Goal: Transaction & Acquisition: Purchase product/service

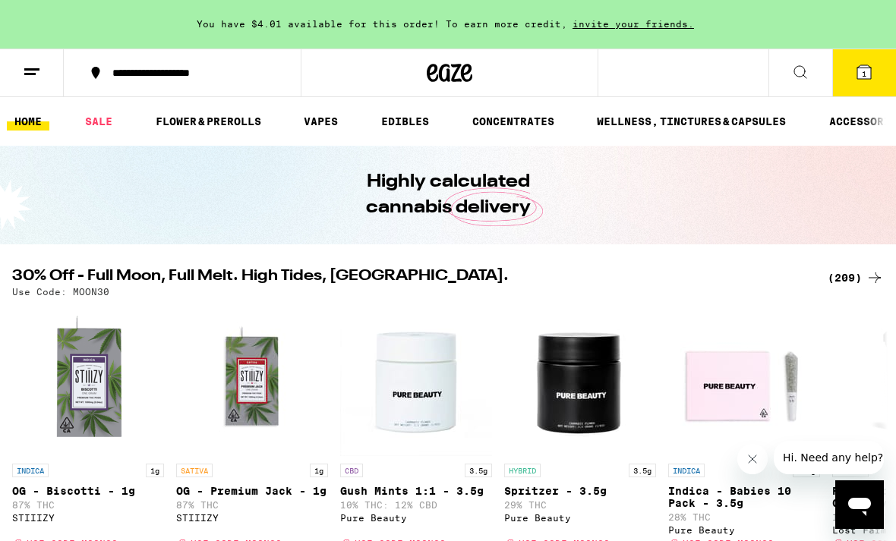
click at [802, 77] on icon at bounding box center [800, 72] width 18 height 18
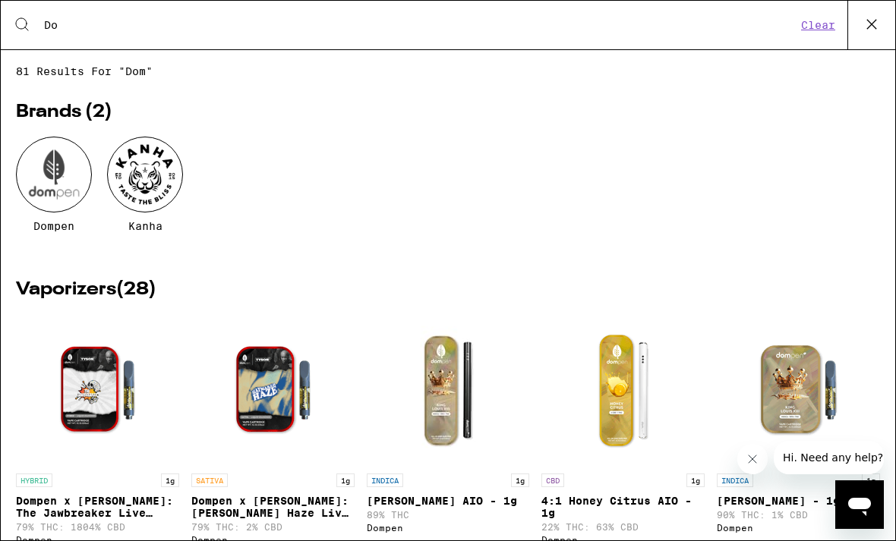
type input "D"
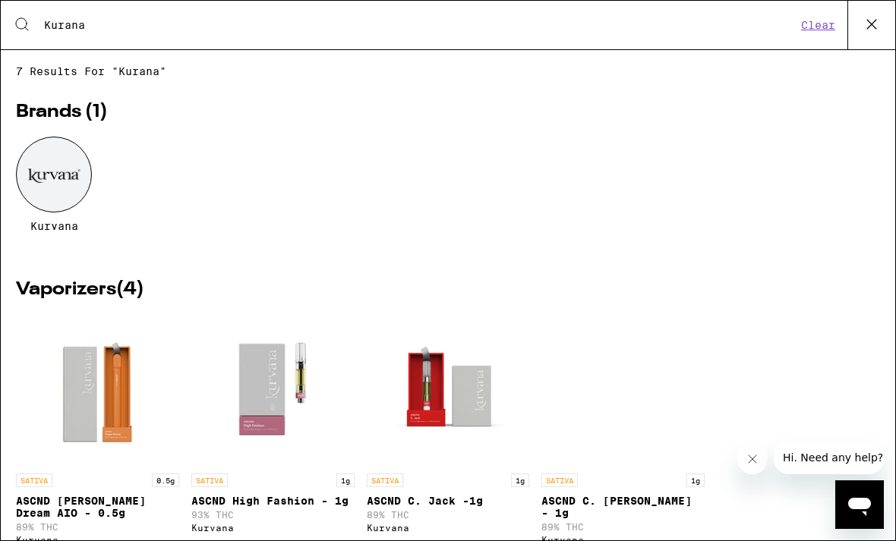
type input "Kurana"
click at [58, 169] on div at bounding box center [54, 175] width 76 height 76
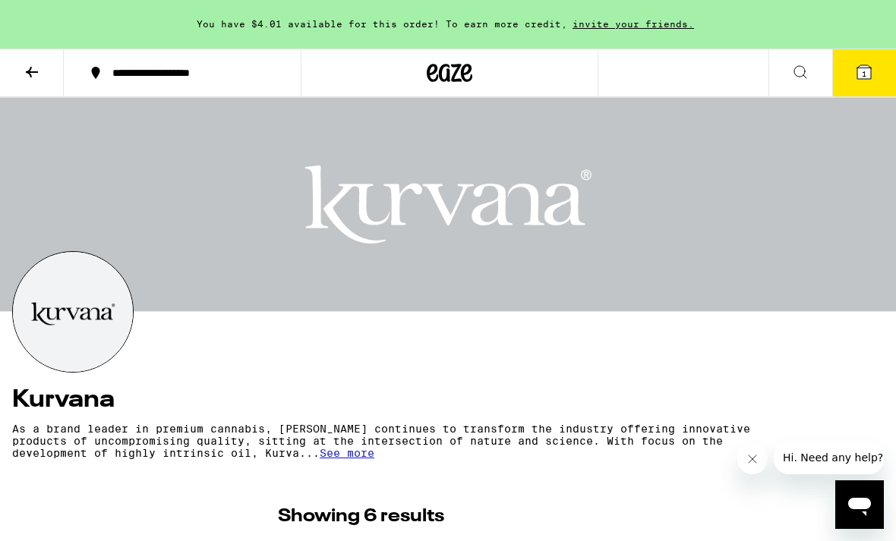
click at [23, 71] on icon at bounding box center [32, 72] width 18 height 18
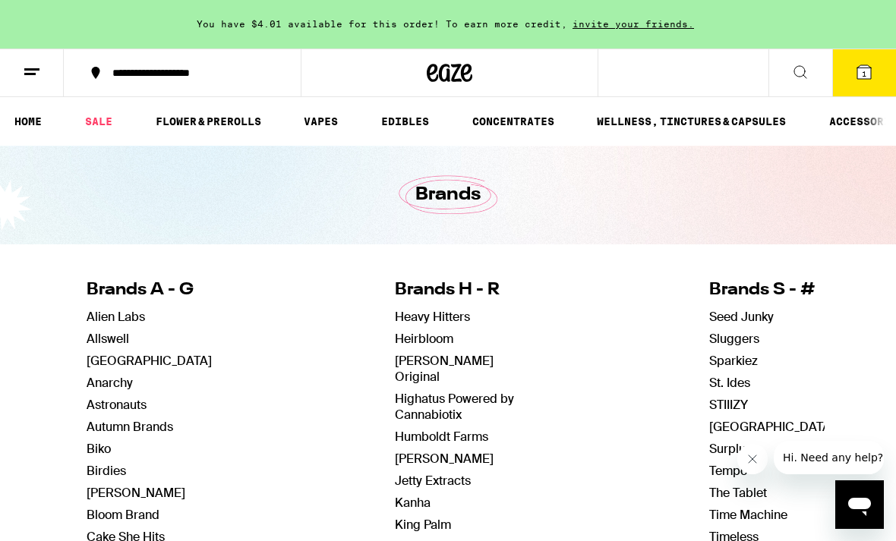
click at [802, 64] on icon at bounding box center [800, 72] width 18 height 18
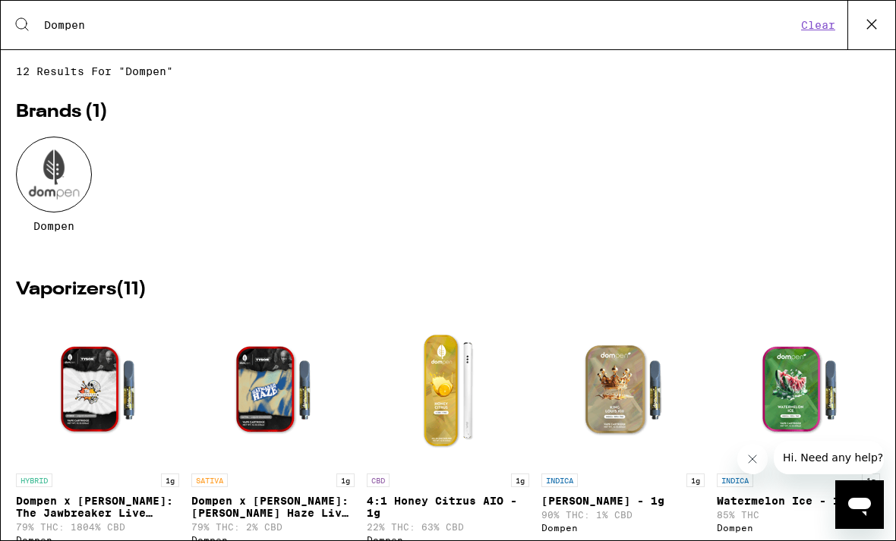
type input "Dompen"
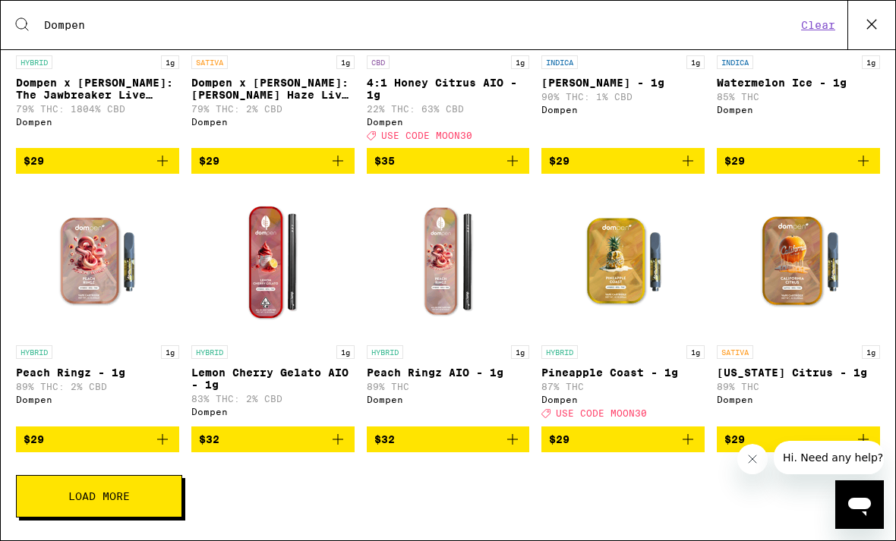
scroll to position [445, 0]
click at [90, 507] on button "Load More" at bounding box center [99, 496] width 166 height 43
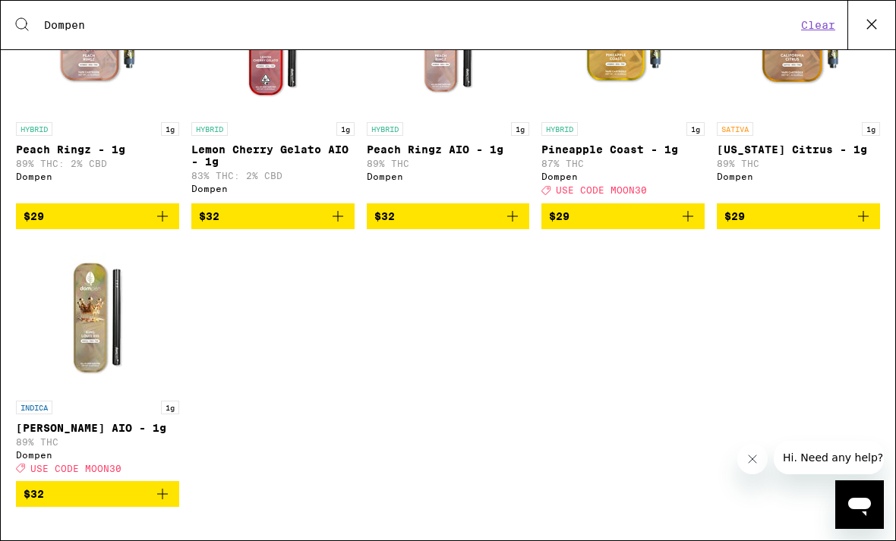
scroll to position [692, 0]
click at [74, 287] on img "Open page for King Louis XIII AIO - 1g from Dompen" at bounding box center [97, 317] width 152 height 152
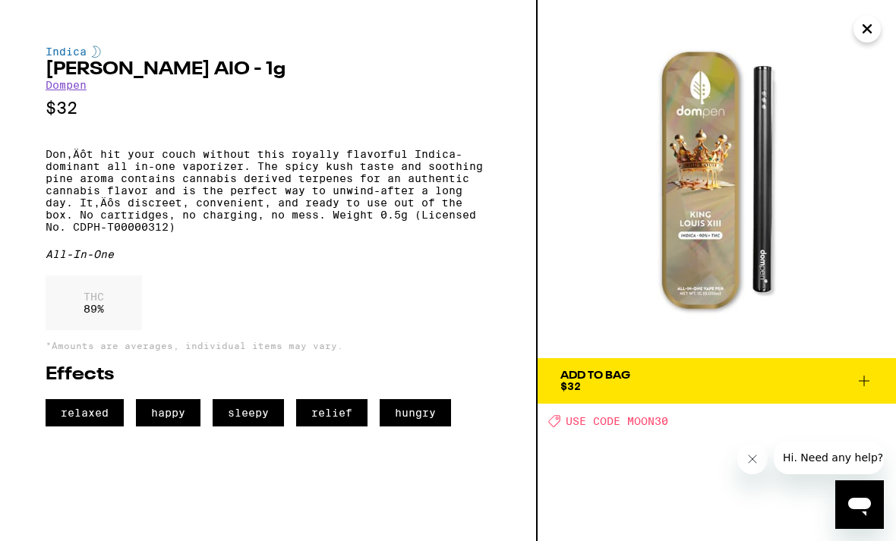
click at [847, 362] on button "Add To Bag $32" at bounding box center [717, 381] width 358 height 46
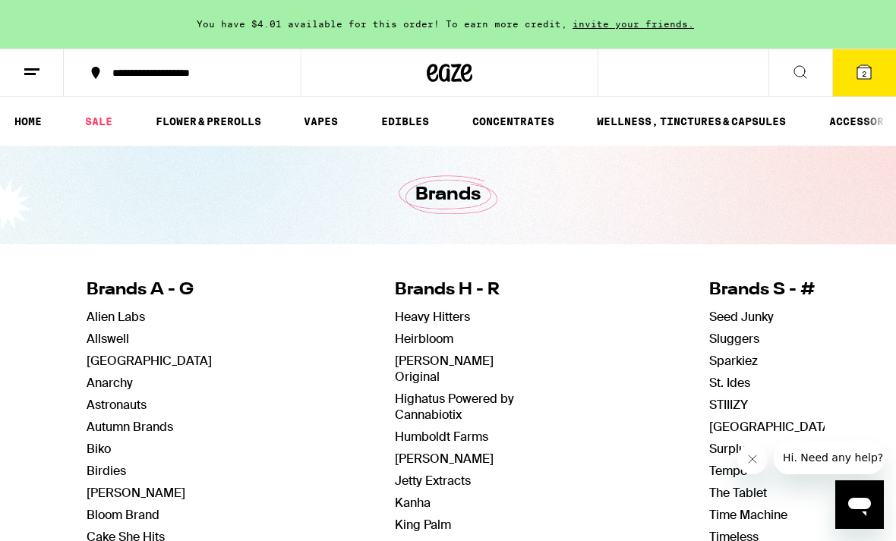
click at [861, 46] on div "You have $4.01 available for this order! To earn more credit, invite your frien…" at bounding box center [448, 24] width 896 height 49
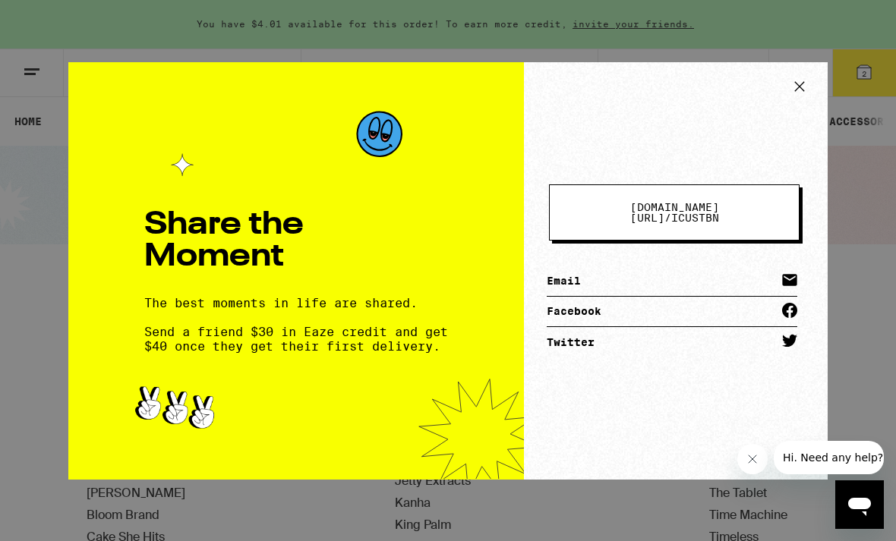
click at [793, 80] on icon at bounding box center [799, 86] width 23 height 23
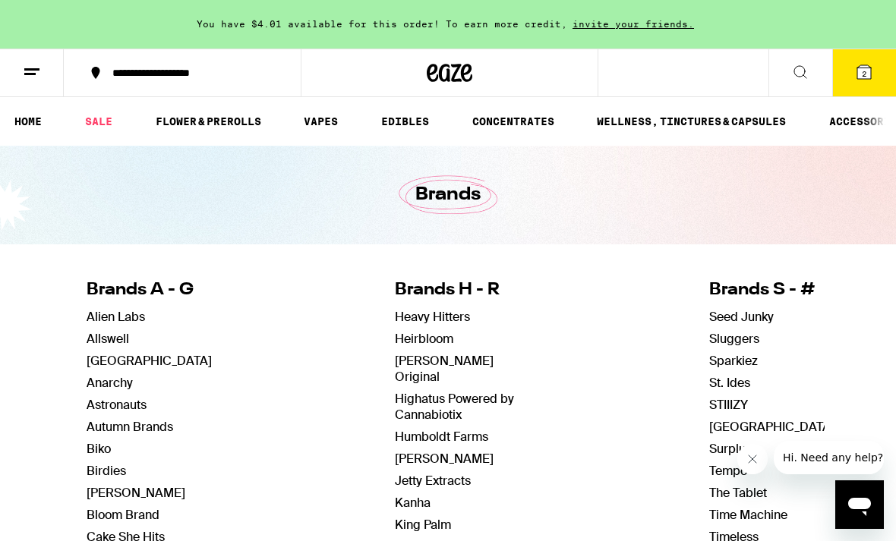
click at [869, 84] on button "2" at bounding box center [864, 72] width 64 height 47
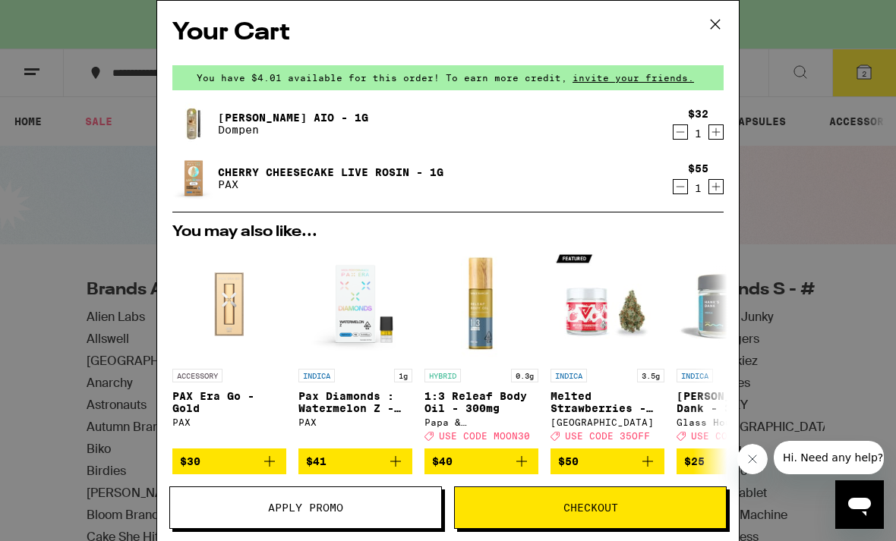
click at [682, 189] on icon "Decrement" at bounding box center [680, 187] width 14 height 18
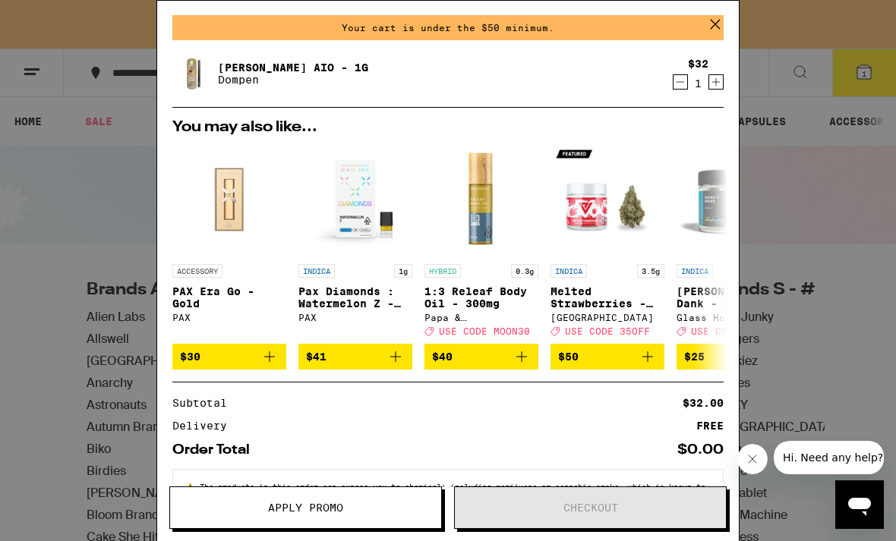
scroll to position [66, 0]
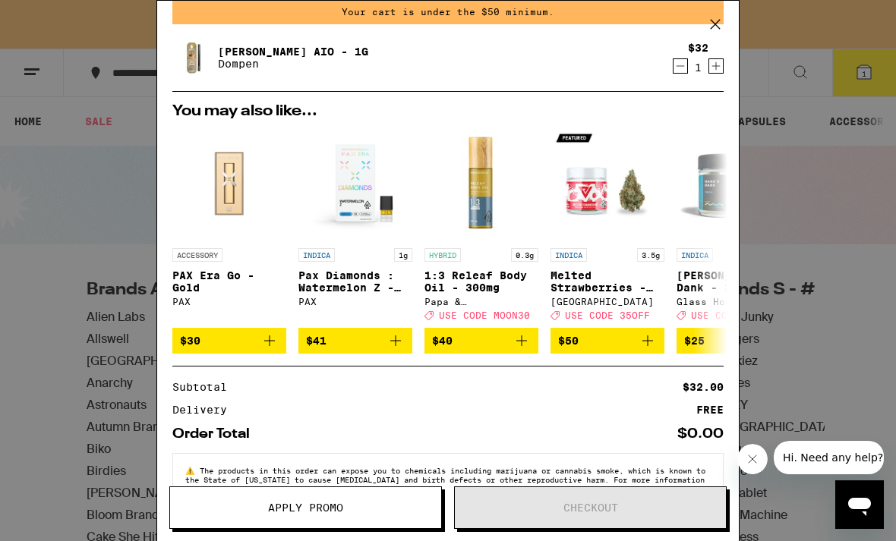
click at [820, 159] on div "Your Cart Your cart is under the $50 minimum. [PERSON_NAME] AIO - 1g Dompen $32…" at bounding box center [448, 270] width 896 height 541
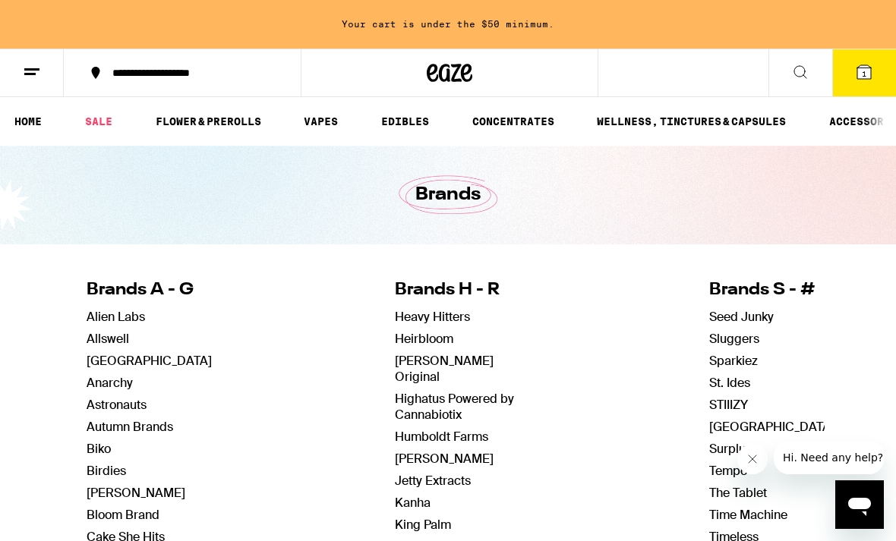
click at [213, 131] on link "FLOWER & PREROLLS" at bounding box center [208, 121] width 121 height 18
click at [190, 125] on link "FLOWER & PREROLLS" at bounding box center [208, 121] width 121 height 18
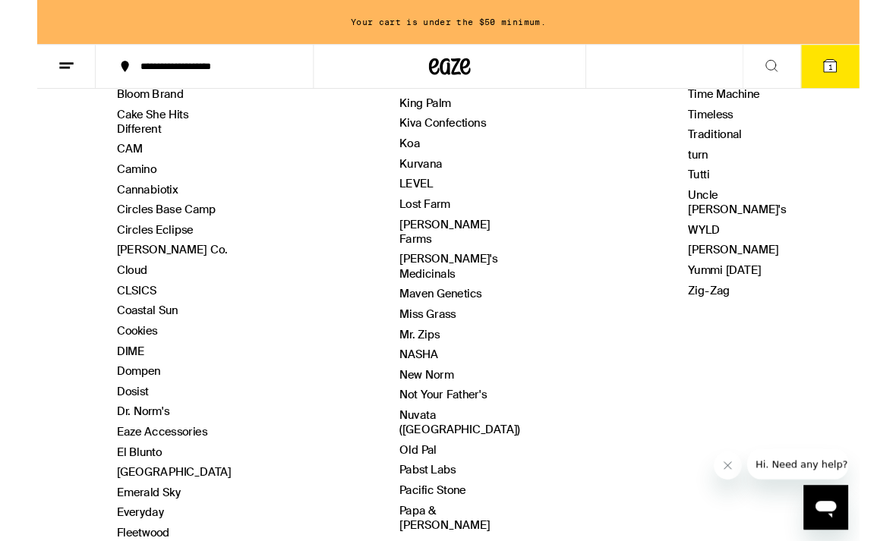
scroll to position [421, 0]
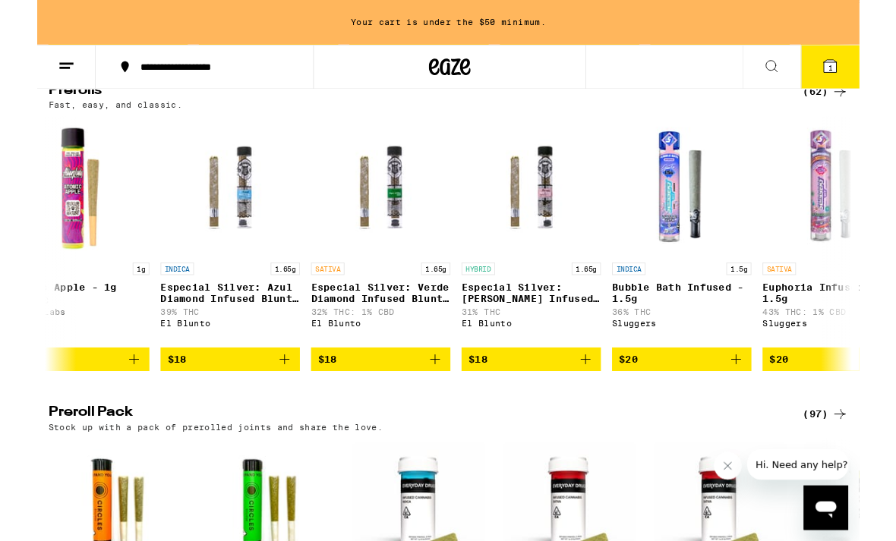
scroll to position [0, 5947]
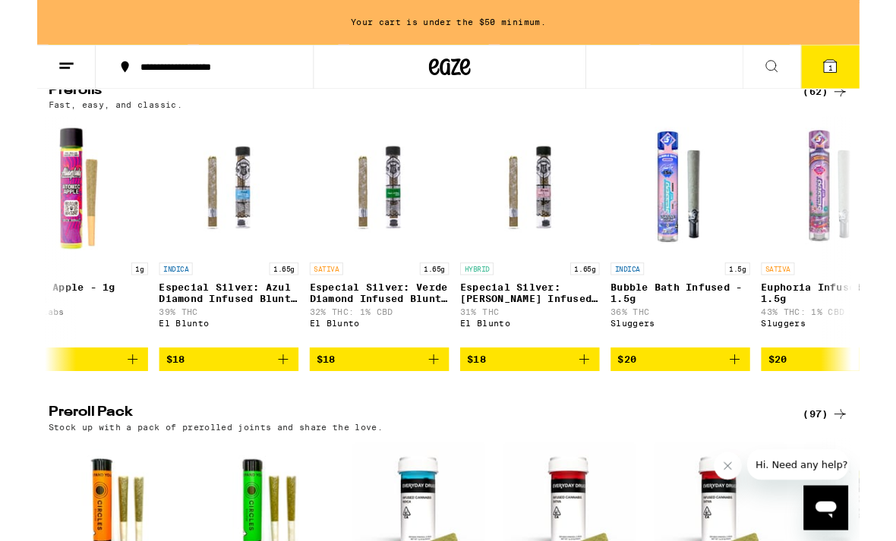
click at [866, 287] on div at bounding box center [874, 265] width 43 height 43
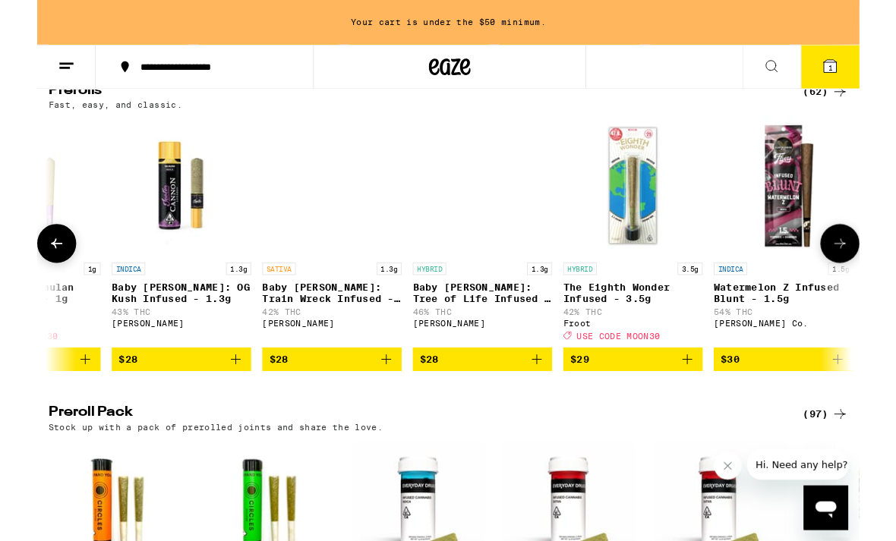
scroll to position [0, 8212]
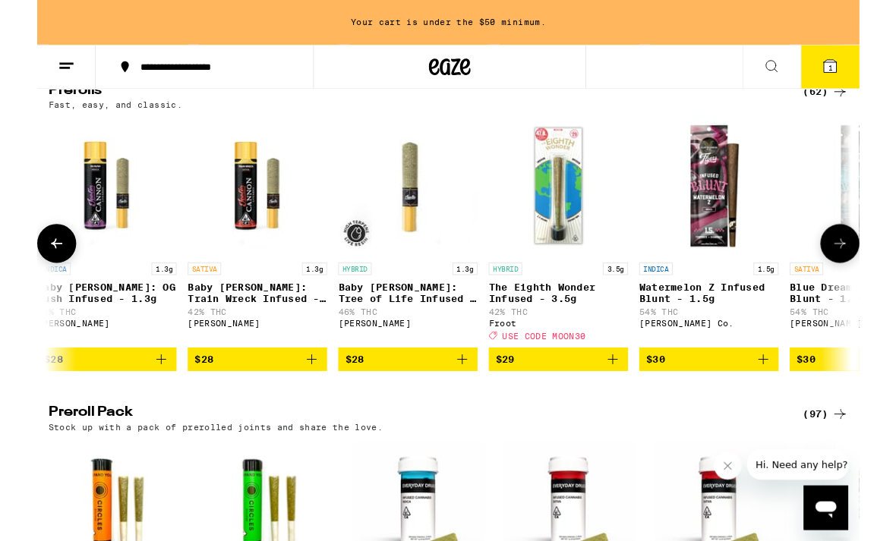
click at [642, 405] on button "$29" at bounding box center [568, 392] width 152 height 26
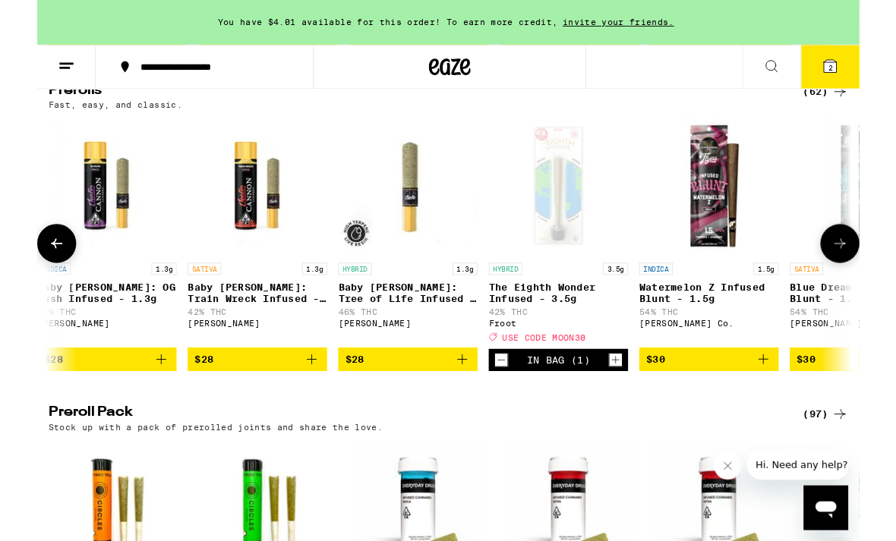
click at [862, 66] on icon at bounding box center [864, 72] width 14 height 14
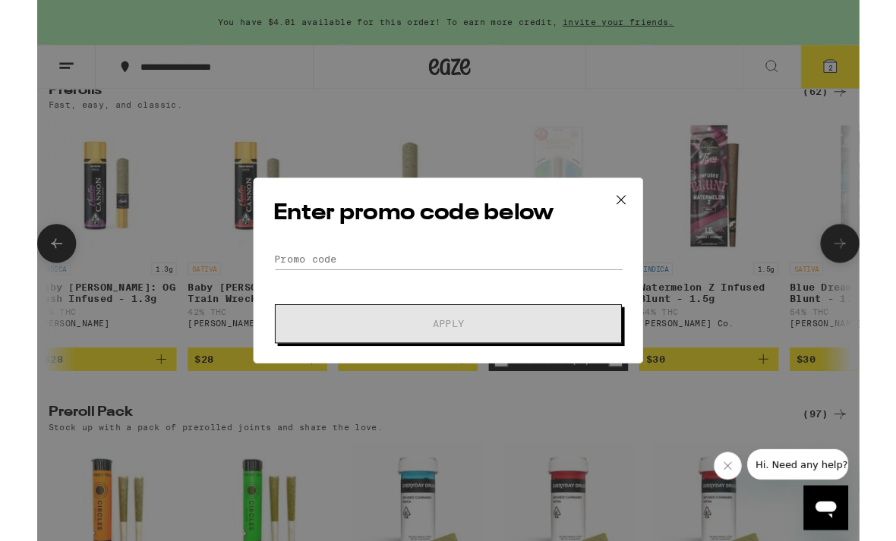
scroll to position [193, 0]
click at [279, 271] on input "Promo Code" at bounding box center [447, 282] width 381 height 23
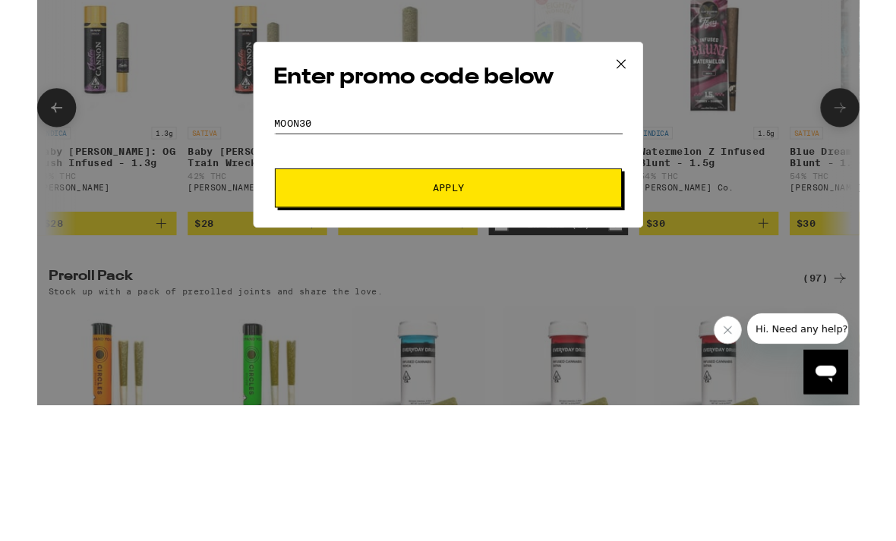
type input "Moon30"
click at [582, 332] on button "Apply" at bounding box center [448, 353] width 378 height 43
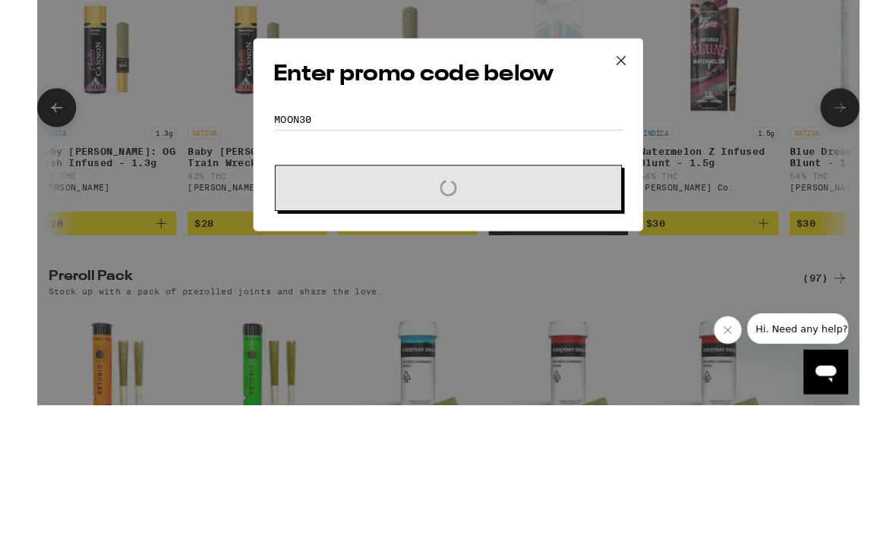
scroll to position [1008, 0]
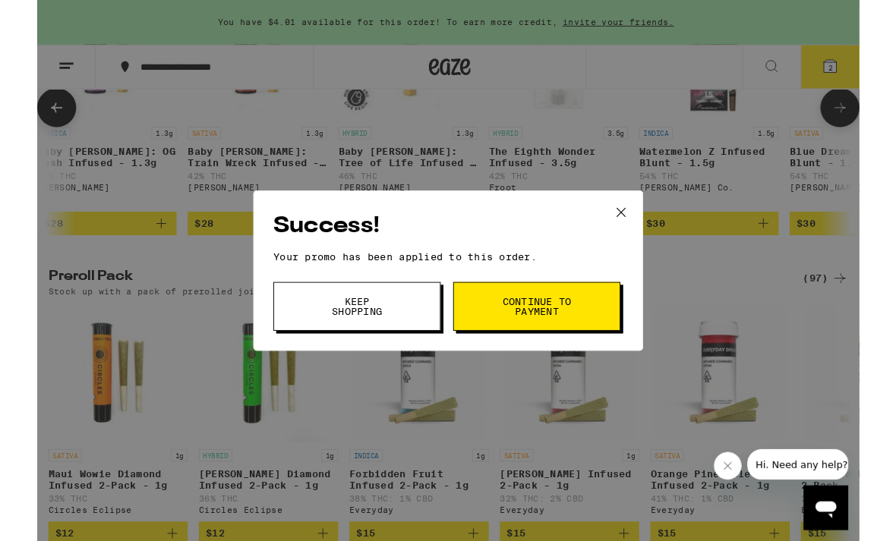
click at [812, 219] on div "Success! Your promo has been applied to this order. Promo Code Moon30 Keep Shop…" at bounding box center [448, 295] width 896 height 590
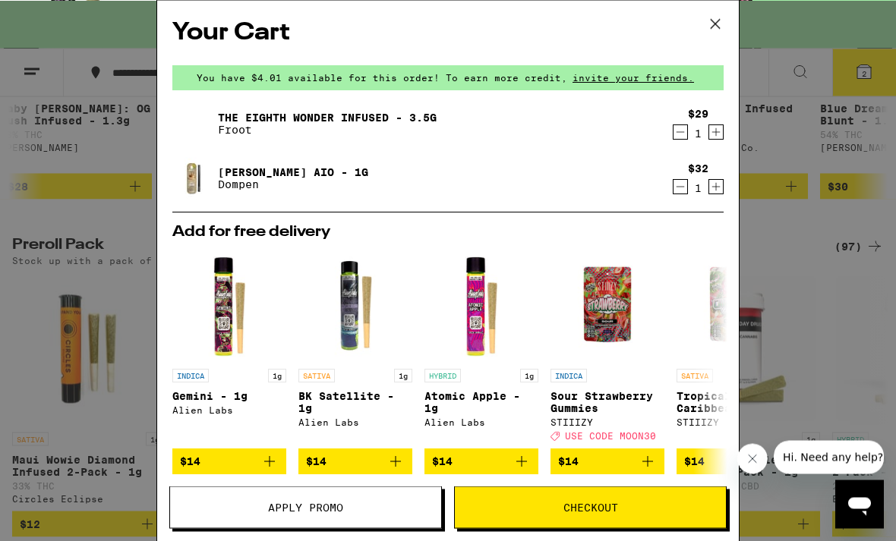
click at [673, 141] on icon "Decrement" at bounding box center [680, 132] width 14 height 18
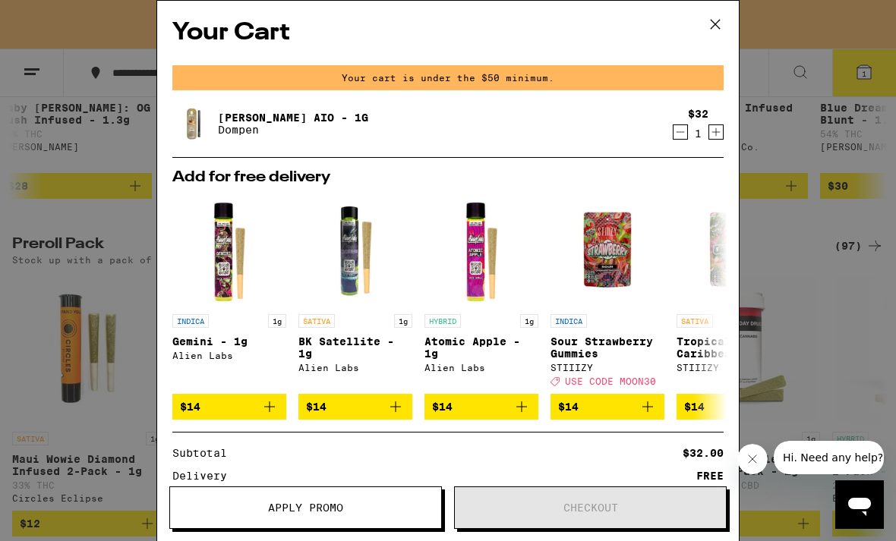
click at [794, 101] on div "Your Cart Your cart is under the $50 minimum. [PERSON_NAME] AIO - 1g Dompen $32…" at bounding box center [448, 270] width 896 height 541
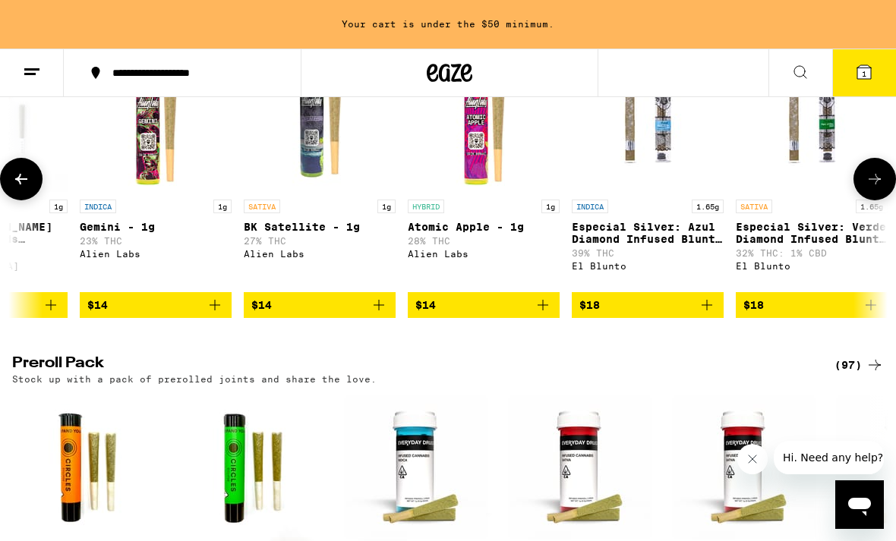
scroll to position [943, 0]
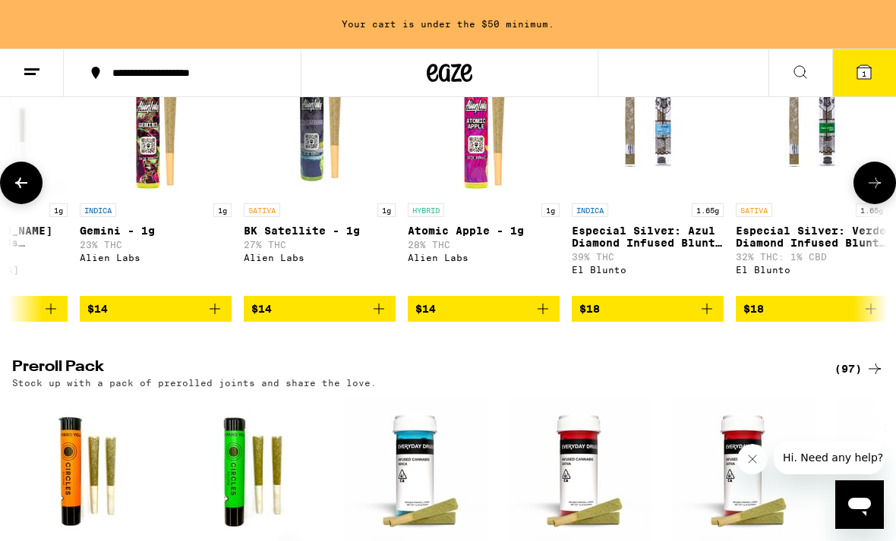
click at [716, 322] on button "$18" at bounding box center [648, 309] width 152 height 26
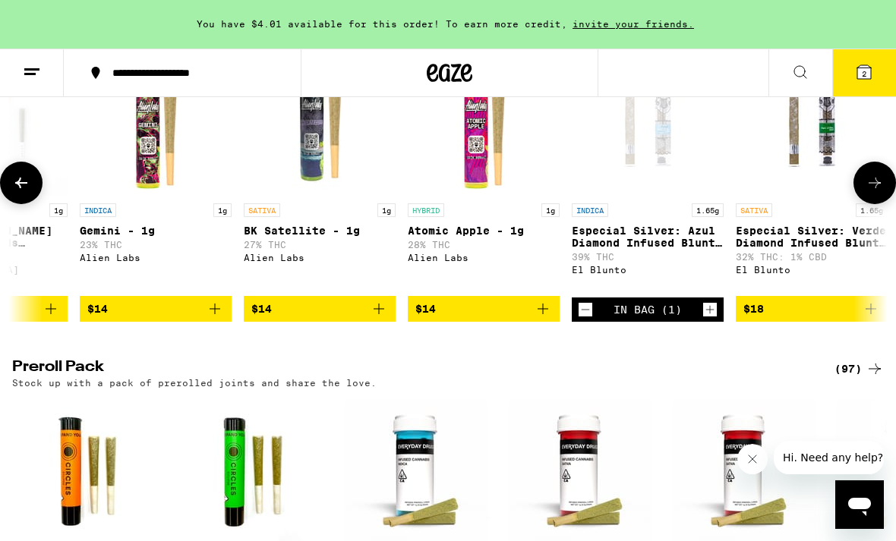
click at [862, 72] on span "2" at bounding box center [864, 73] width 5 height 9
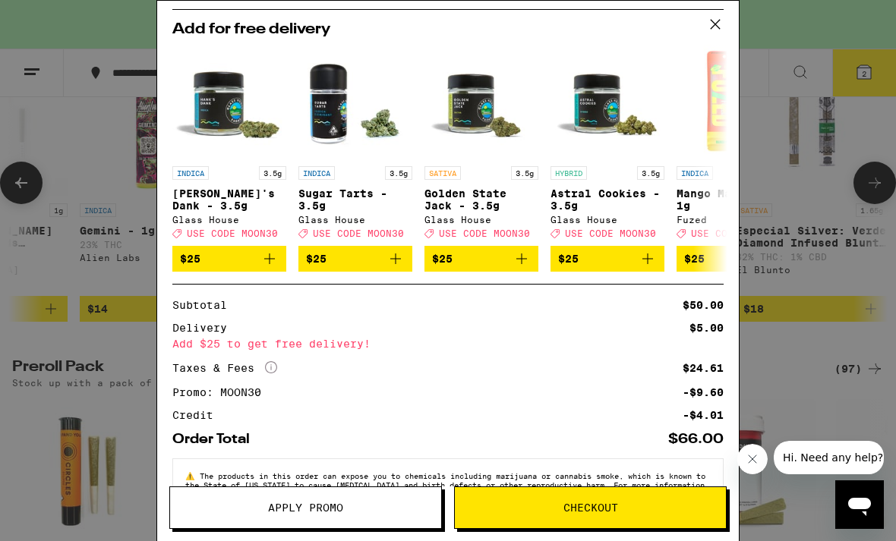
click at [265, 502] on button "Apply Promo" at bounding box center [305, 508] width 273 height 43
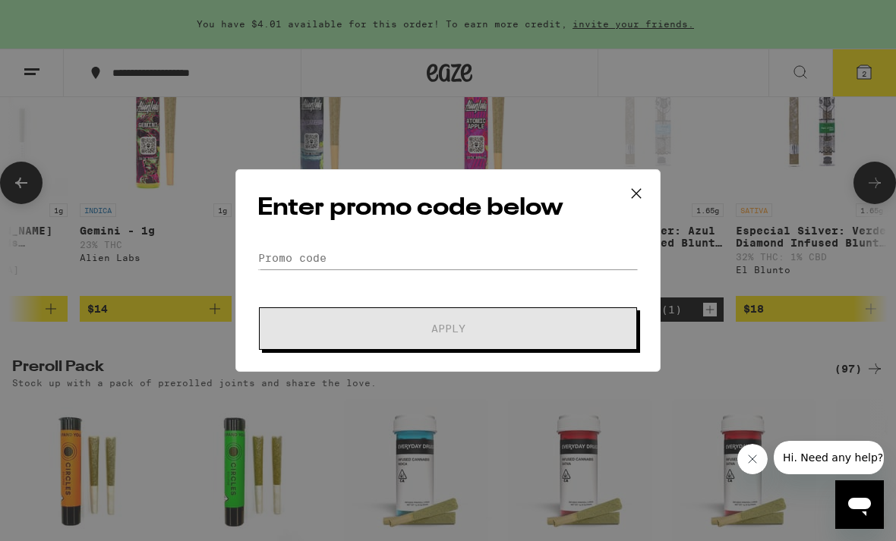
scroll to position [266, 0]
click at [594, 279] on form "Promo Code Apply" at bounding box center [447, 298] width 381 height 103
click at [595, 254] on input "Promo Code" at bounding box center [447, 258] width 381 height 23
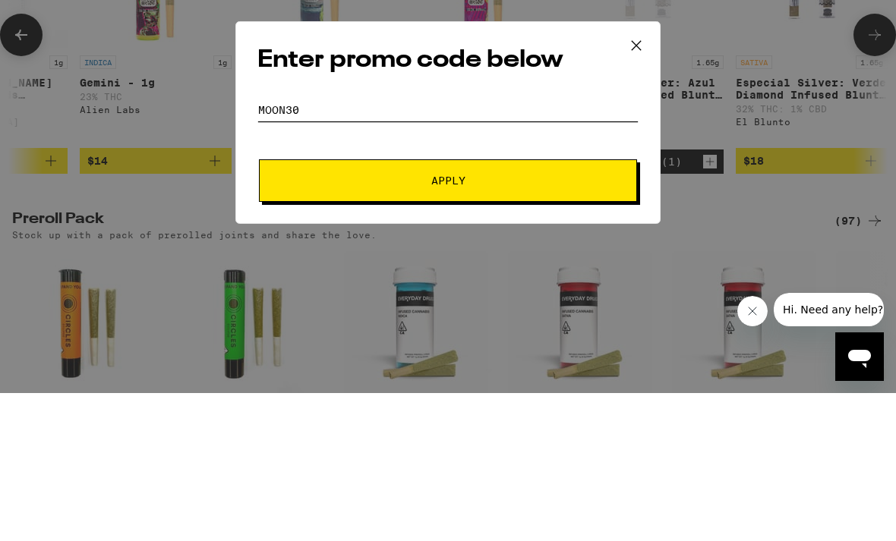
type input "Moon30"
click at [579, 307] on button "Apply" at bounding box center [448, 328] width 378 height 43
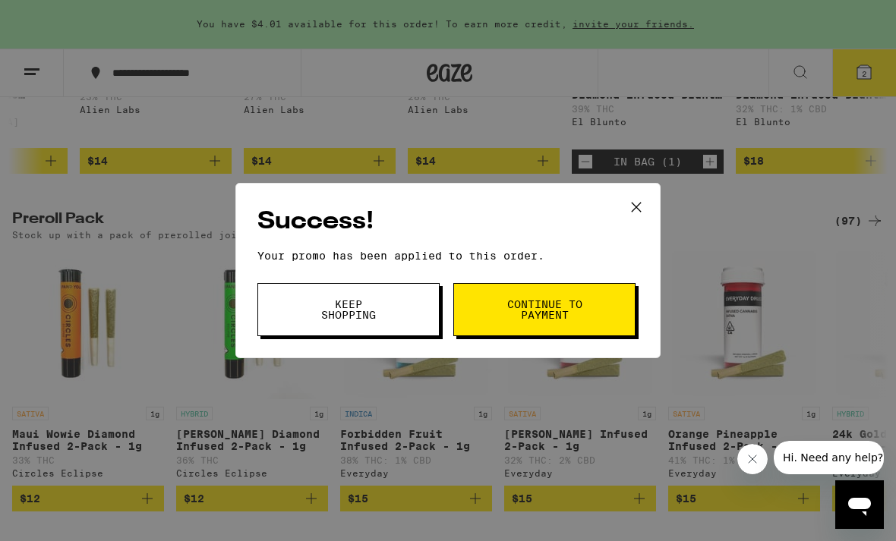
click at [821, 222] on div "Success! Your promo has been applied to this order. Promo Code Moon30 Keep Shop…" at bounding box center [448, 270] width 896 height 541
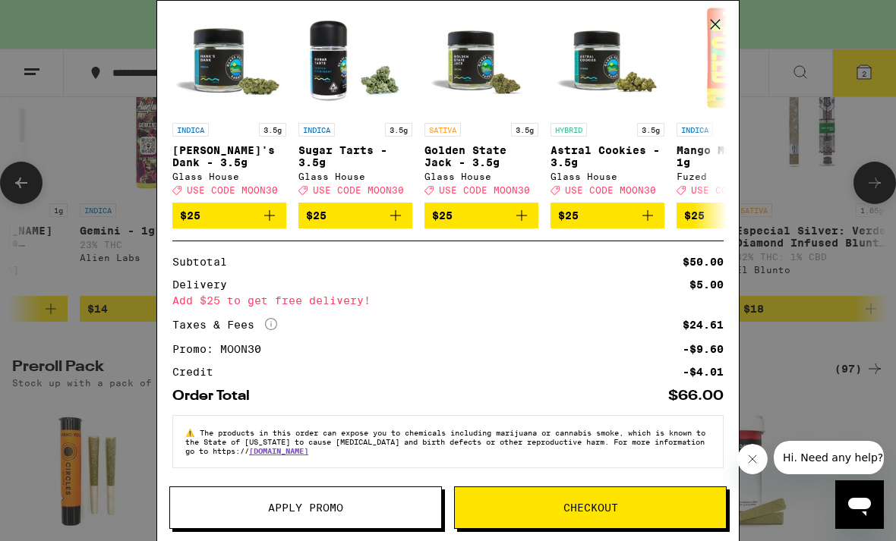
scroll to position [264, 0]
click at [247, 506] on span "Apply Promo" at bounding box center [305, 508] width 271 height 11
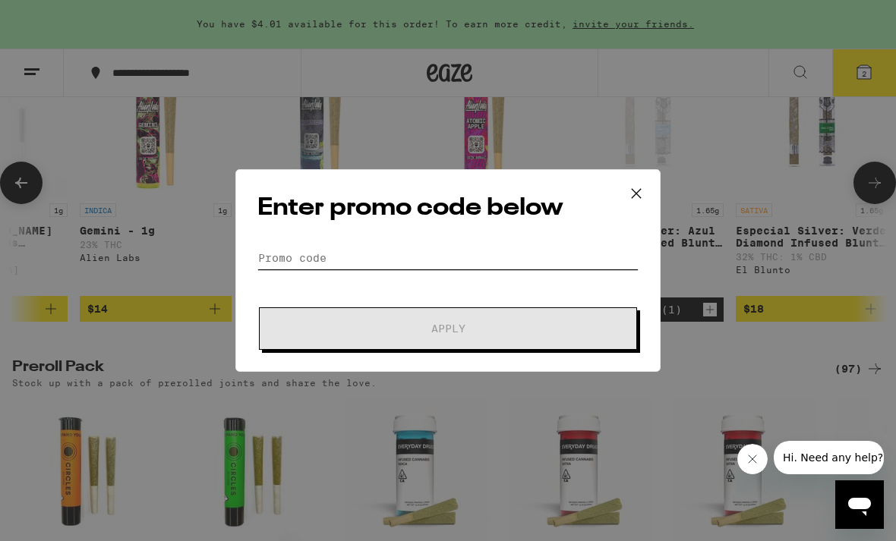
click at [607, 257] on input "Promo Code" at bounding box center [447, 258] width 381 height 23
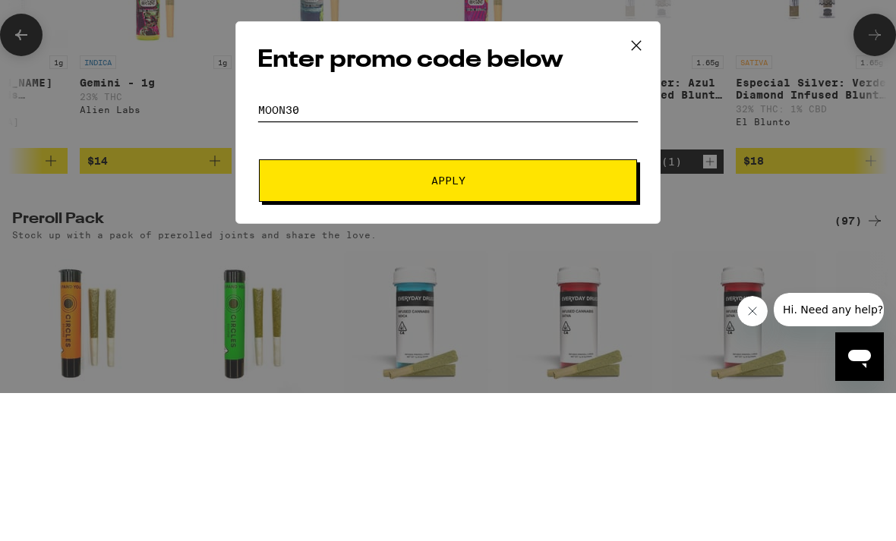
type input "Moon30"
click at [604, 307] on button "Apply" at bounding box center [448, 328] width 378 height 43
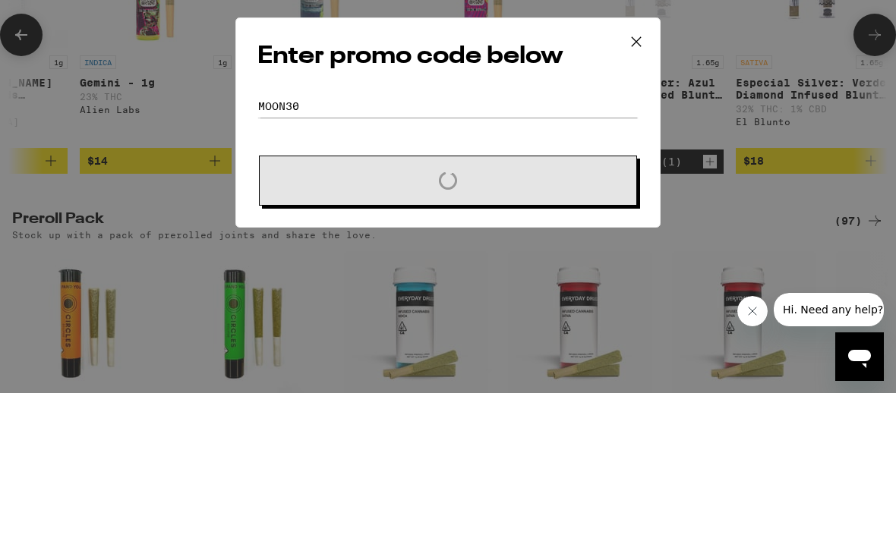
scroll to position [1091, 0]
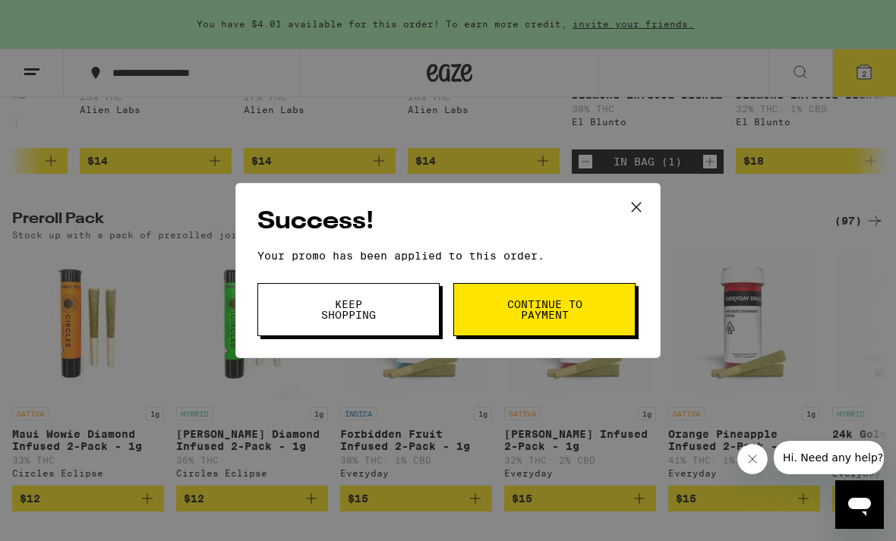
click at [794, 216] on div "Success! Your promo has been applied to this order. Promo Code Moon30 Keep Shop…" at bounding box center [448, 270] width 896 height 541
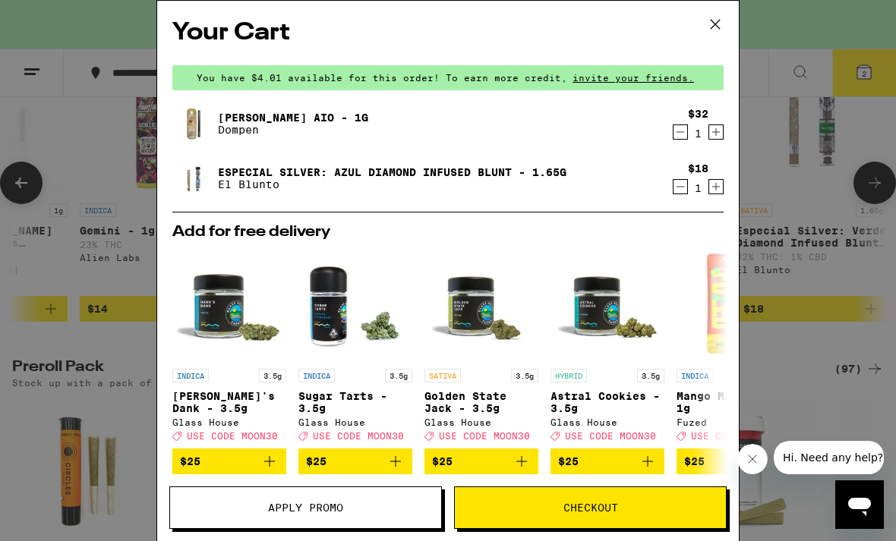
click at [679, 133] on icon "Decrement" at bounding box center [680, 132] width 14 height 18
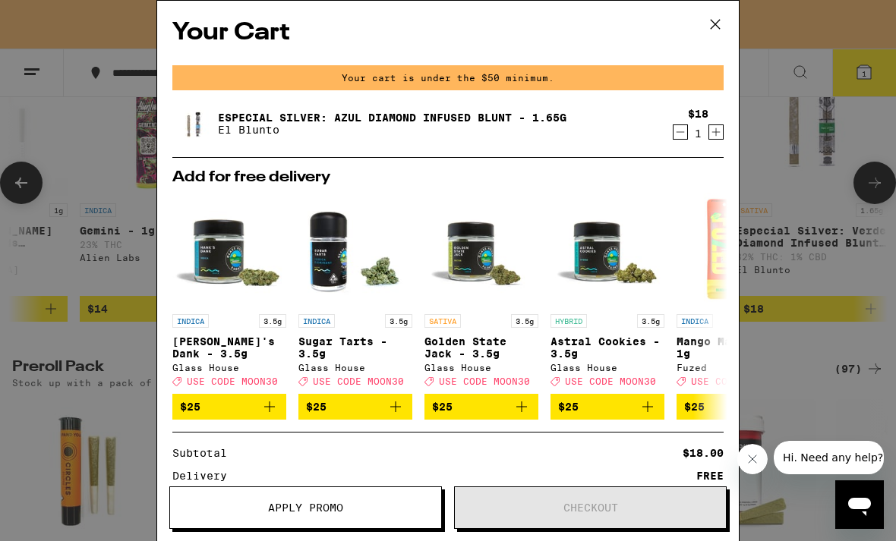
click at [732, 30] on button at bounding box center [715, 25] width 47 height 49
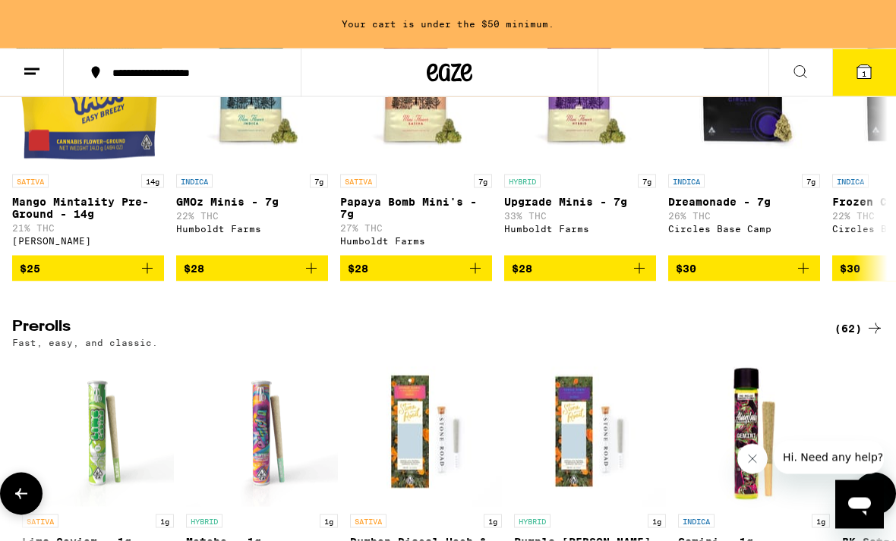
scroll to position [632, 0]
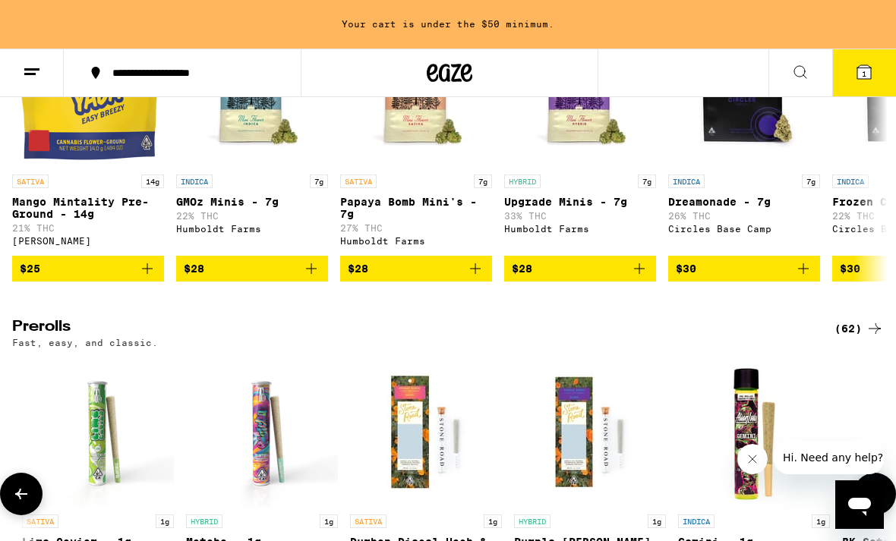
click at [789, 80] on button at bounding box center [800, 73] width 64 height 48
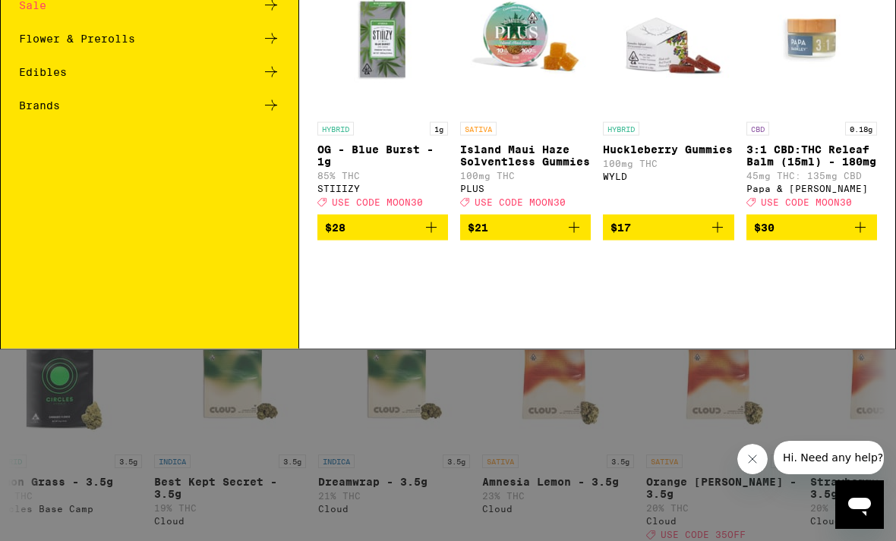
scroll to position [0, 0]
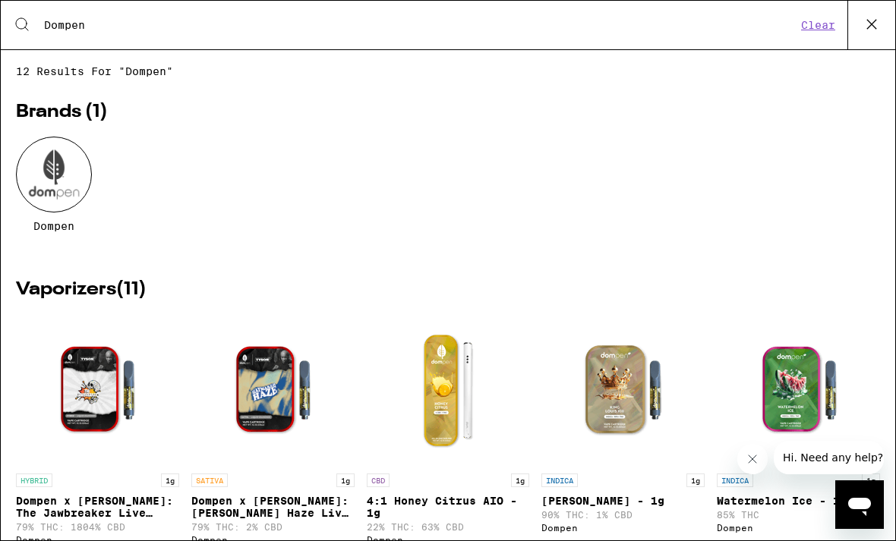
type input "Dompen"
click at [47, 175] on div at bounding box center [54, 175] width 76 height 76
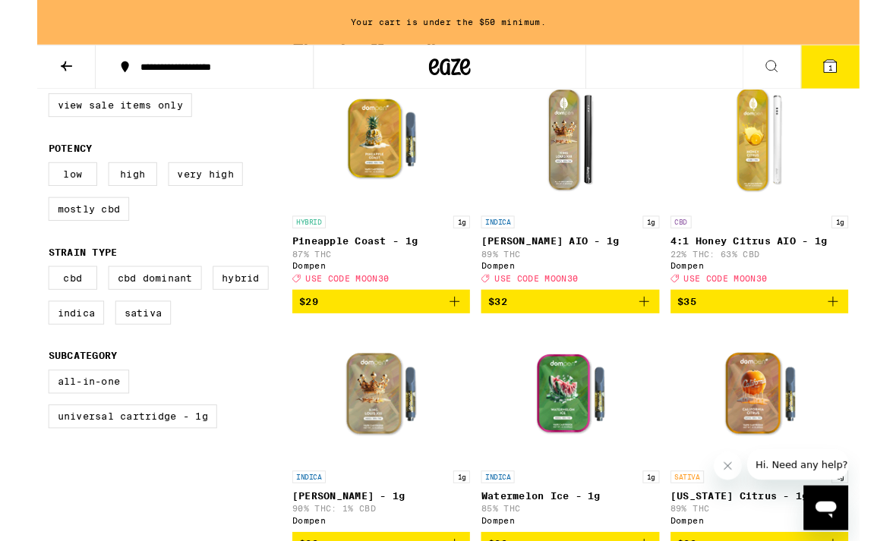
scroll to position [452, 0]
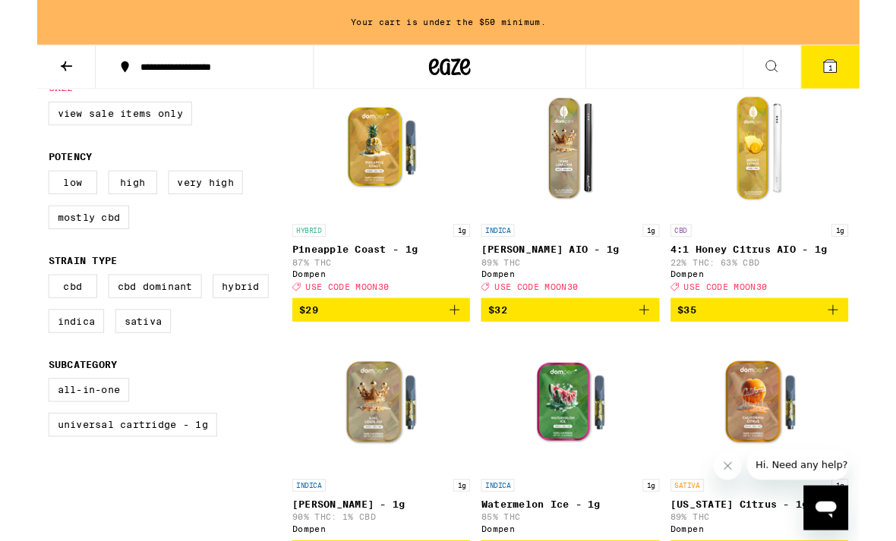
click at [671, 350] on button "$32" at bounding box center [581, 338] width 194 height 26
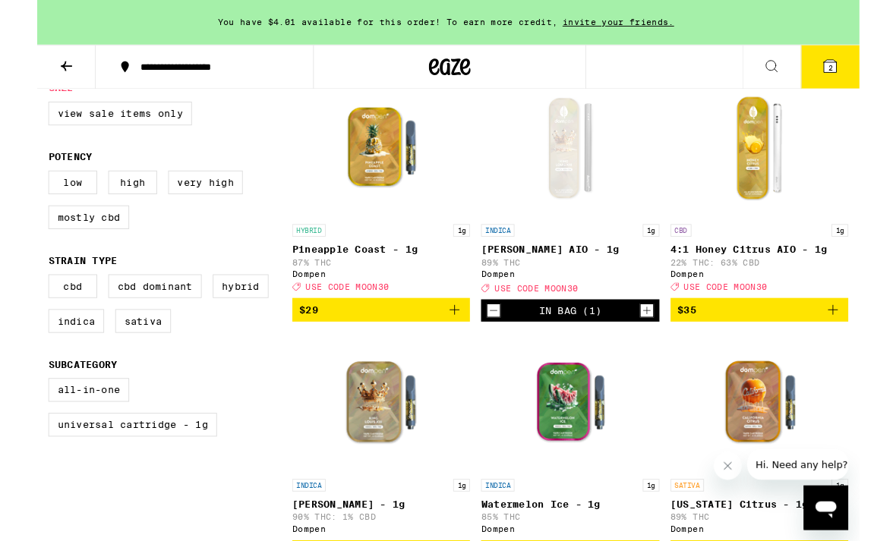
click at [882, 67] on button "2" at bounding box center [864, 72] width 64 height 47
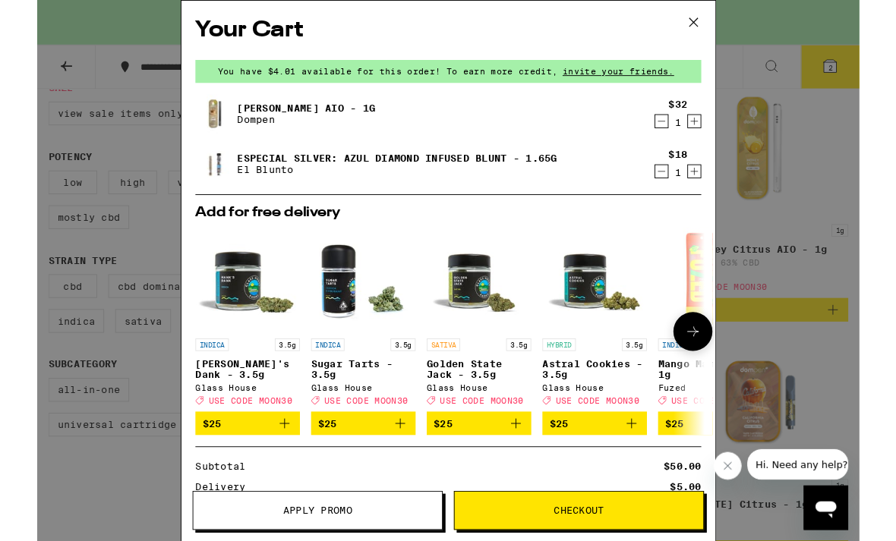
click at [716, 11] on button at bounding box center [715, 25] width 47 height 49
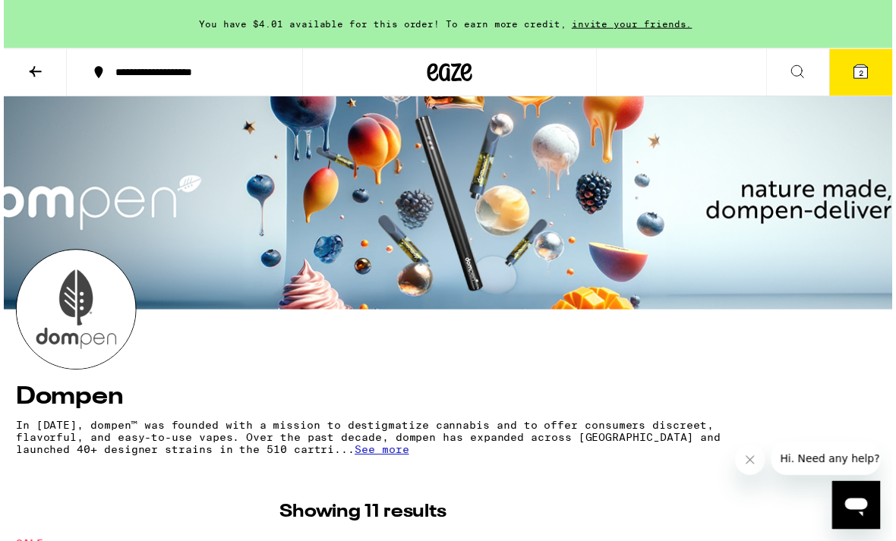
scroll to position [5, 0]
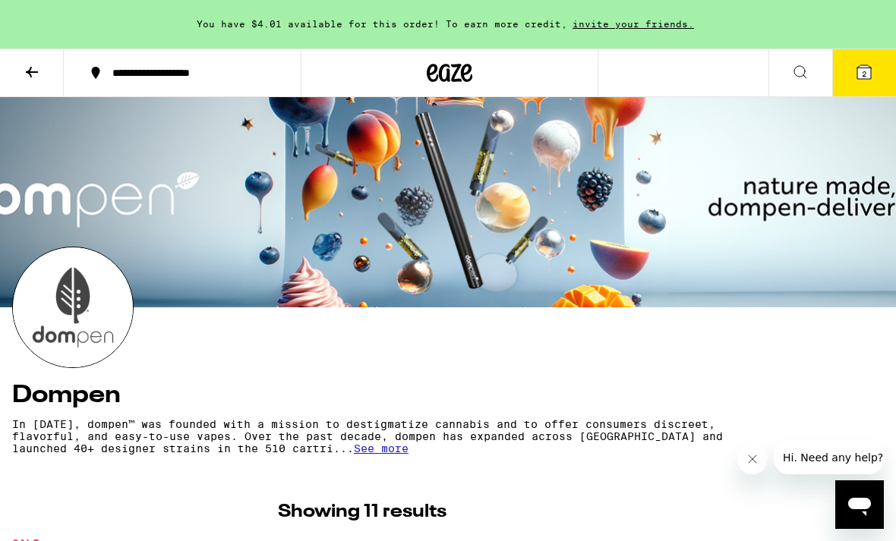
click at [11, 75] on button at bounding box center [32, 73] width 64 height 48
click at [38, 71] on icon at bounding box center [32, 72] width 12 height 11
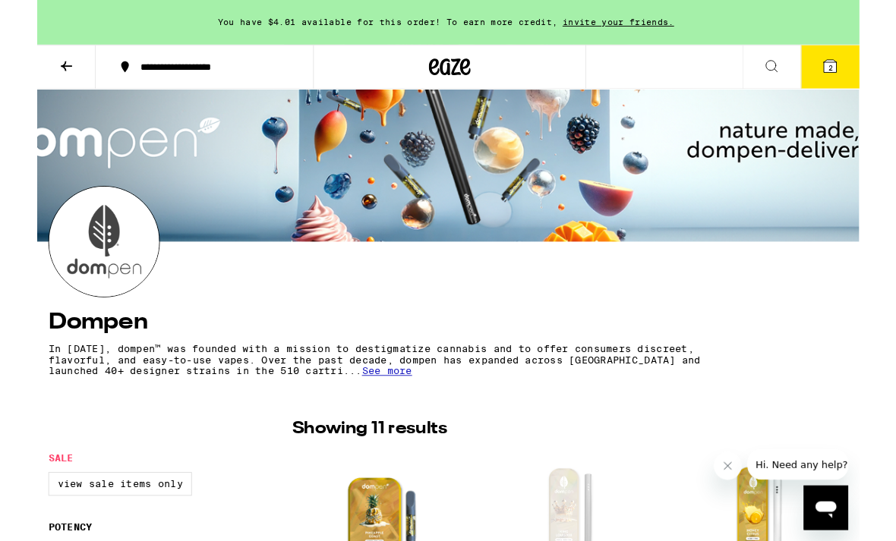
scroll to position [52, 0]
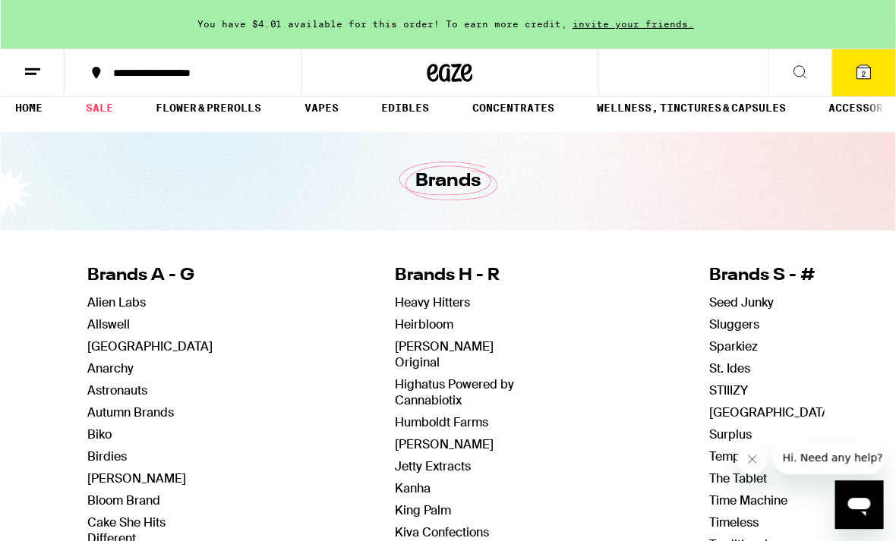
scroll to position [14, 0]
click at [112, 100] on link "SALE" at bounding box center [98, 107] width 43 height 18
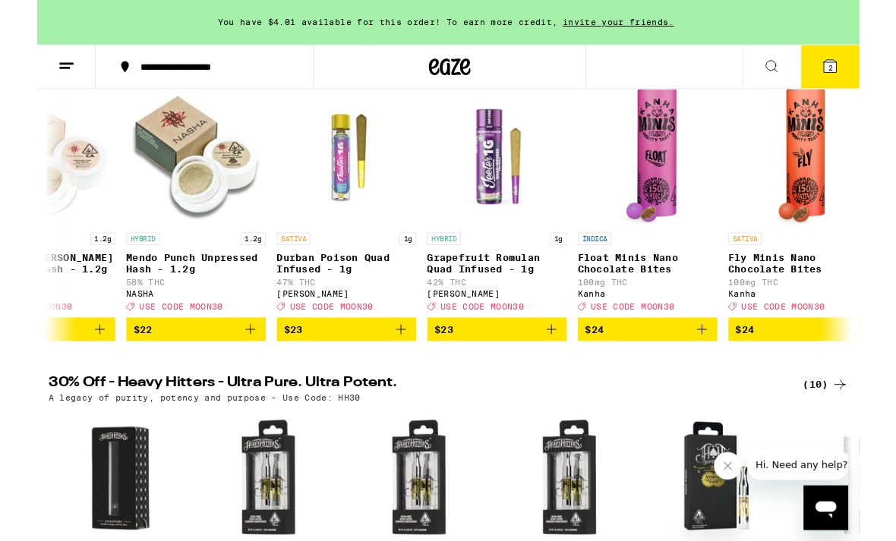
scroll to position [0, 22328]
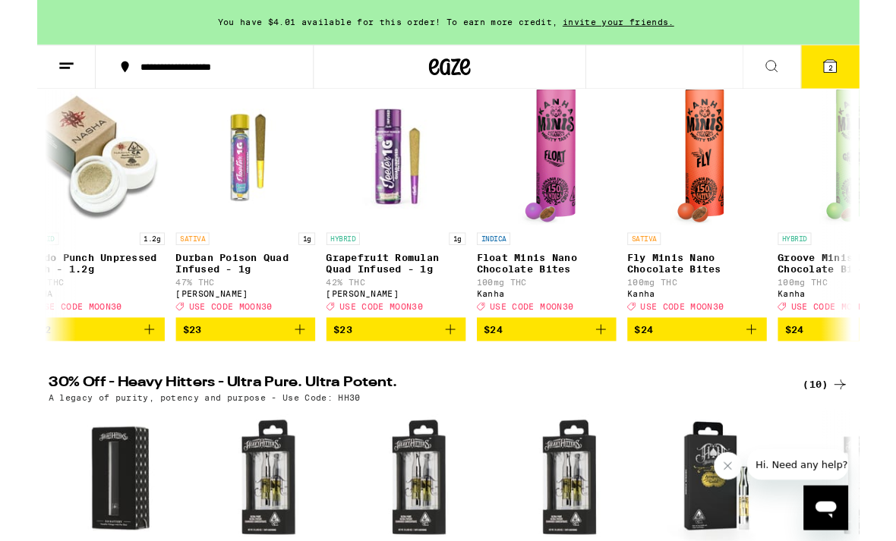
click at [446, 368] on icon "Add to bag" at bounding box center [450, 359] width 18 height 18
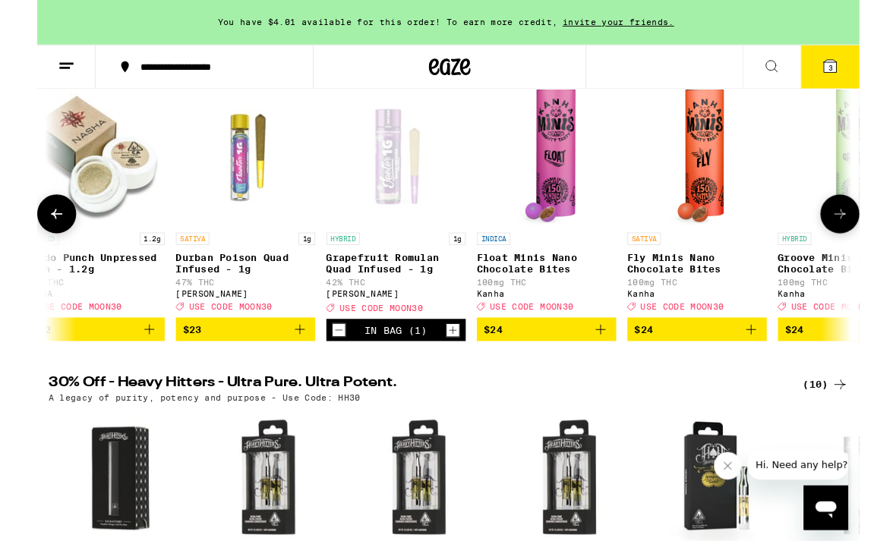
click at [865, 68] on icon at bounding box center [864, 72] width 14 height 14
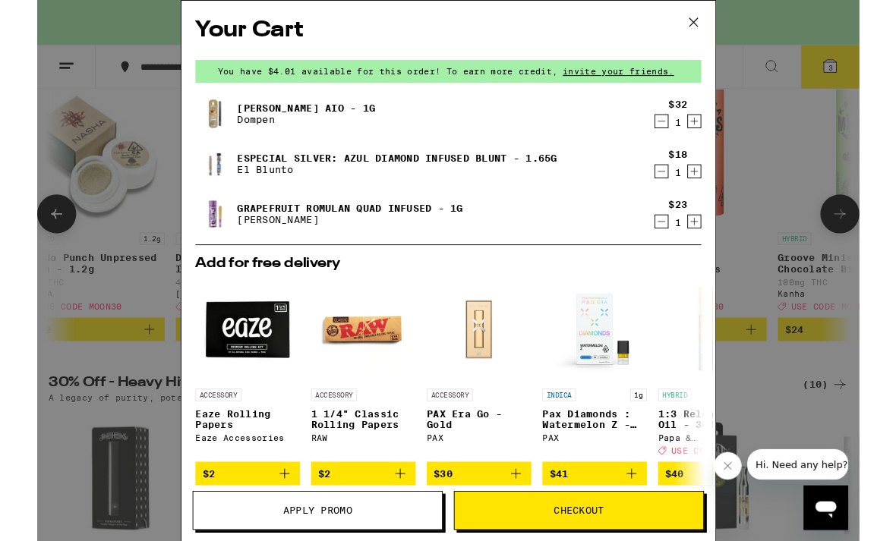
click at [676, 186] on icon "Decrement" at bounding box center [680, 187] width 14 height 18
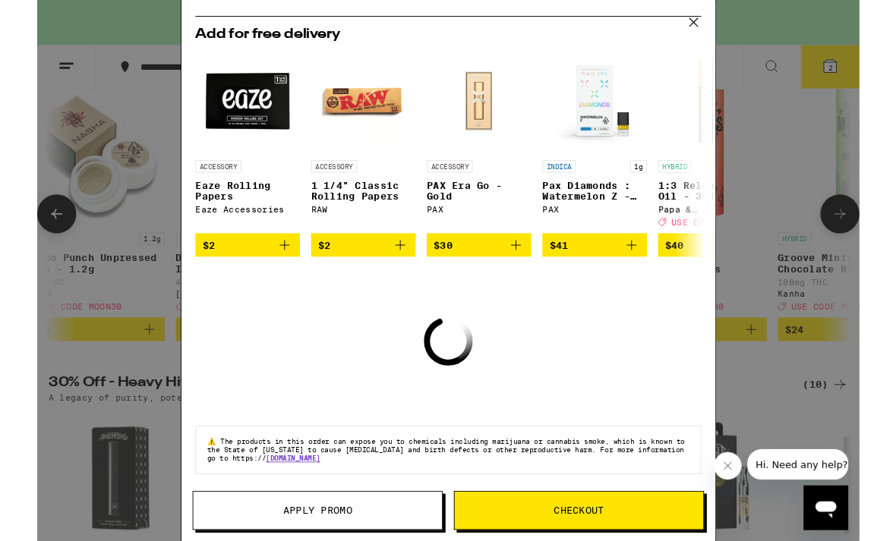
scroll to position [210, 0]
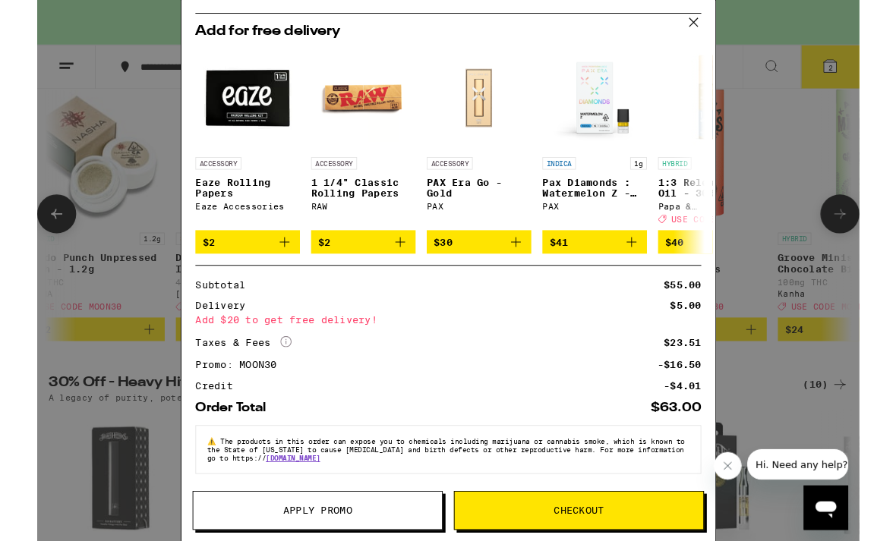
click at [93, 322] on div "Your Cart You have $4.01 available for this order! To earn more credit, invite …" at bounding box center [448, 295] width 896 height 590
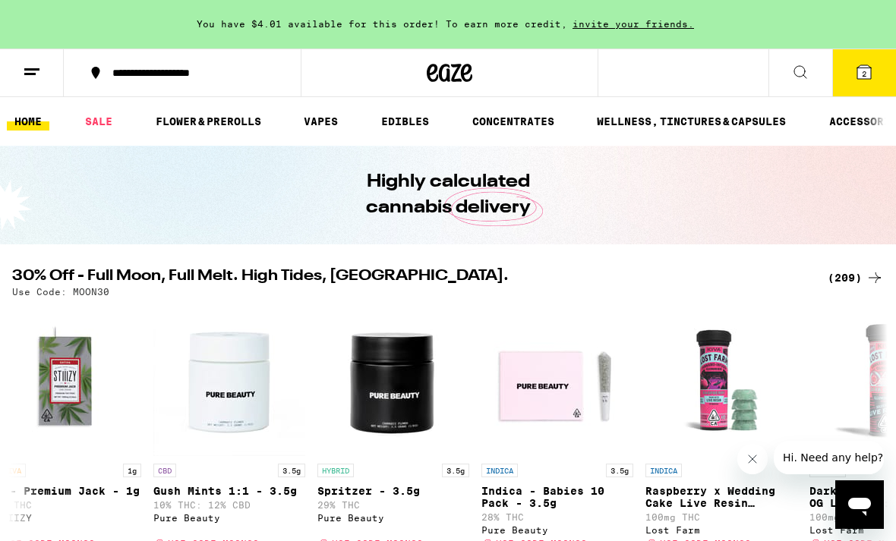
click at [329, 118] on link "VAPES" at bounding box center [320, 121] width 49 height 18
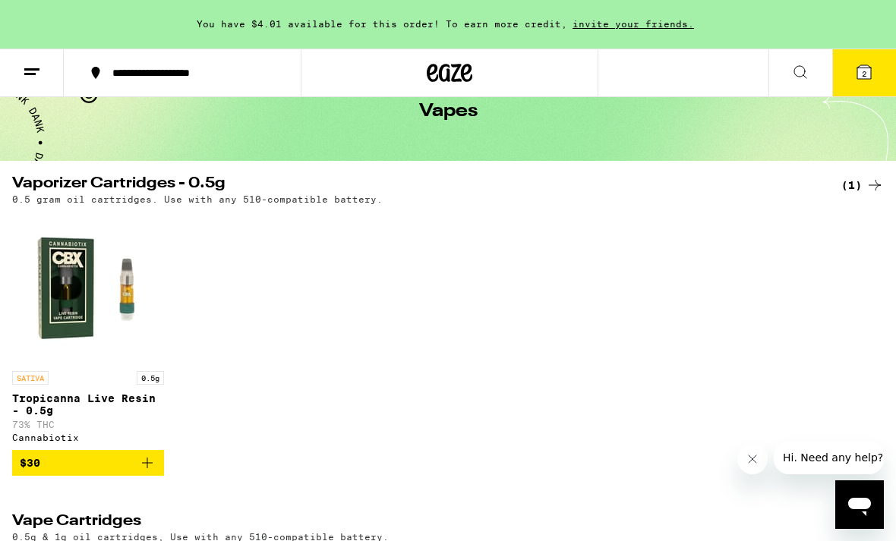
click at [859, 74] on icon at bounding box center [864, 72] width 14 height 14
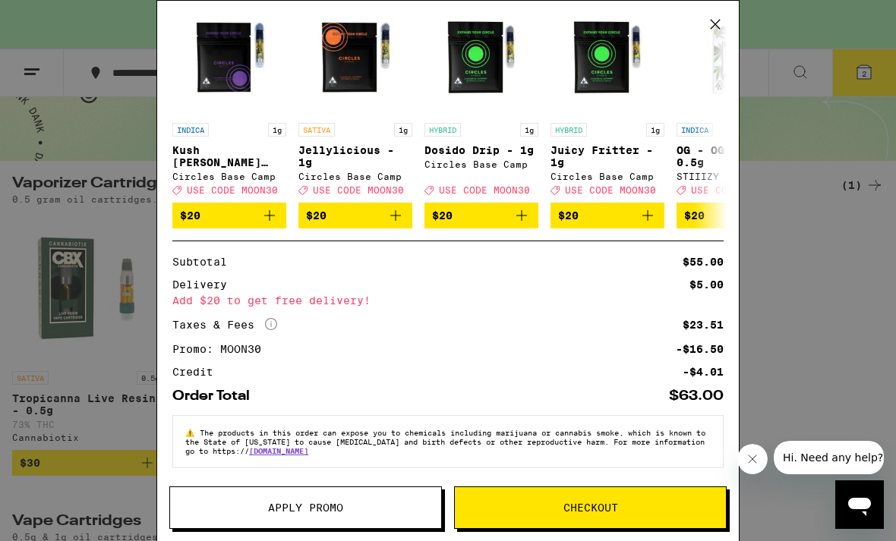
click at [826, 259] on div "Your Cart You have $4.01 available for this order! To earn more credit, invite …" at bounding box center [448, 270] width 896 height 541
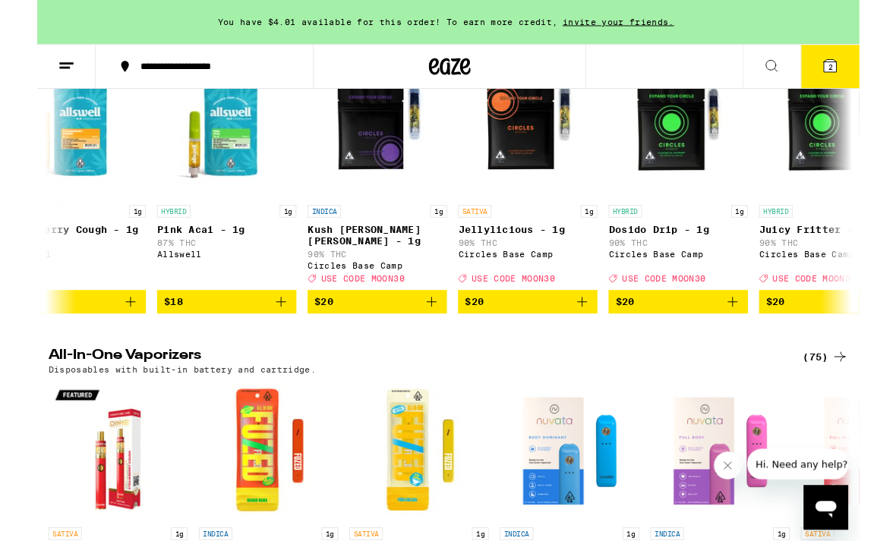
scroll to position [571, 0]
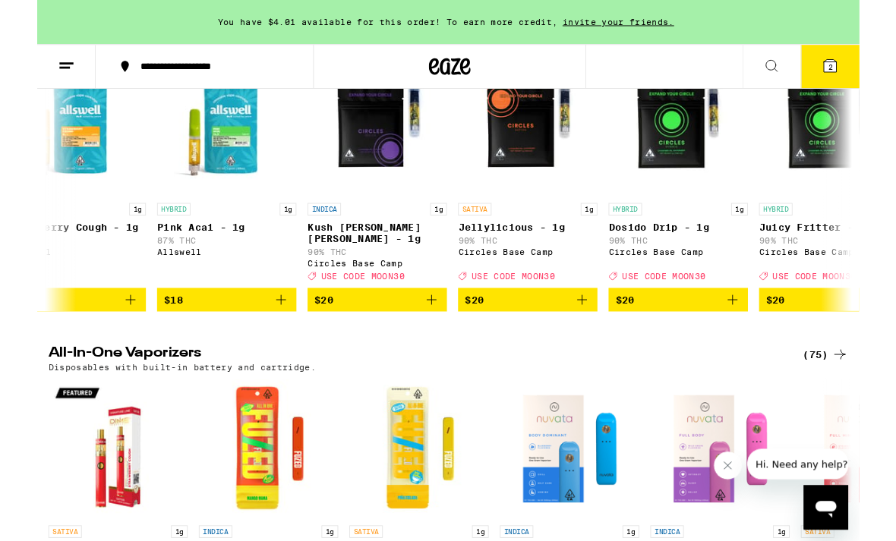
click at [425, 333] on icon "Add to bag" at bounding box center [430, 327] width 18 height 18
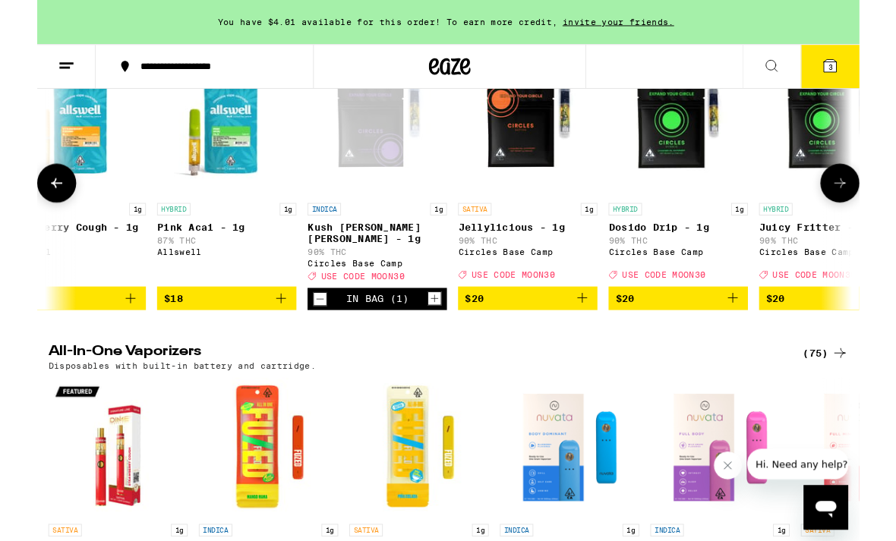
scroll to position [572, 0]
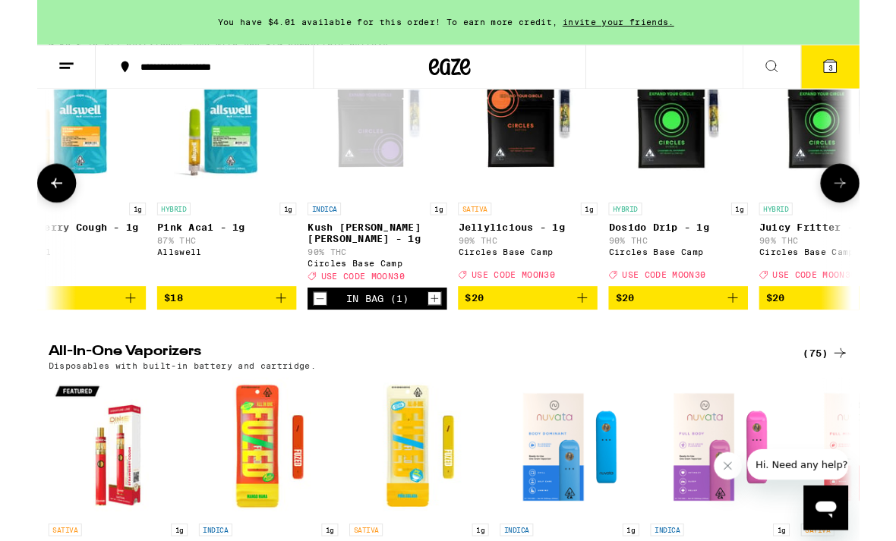
click at [869, 82] on button "3" at bounding box center [864, 72] width 64 height 47
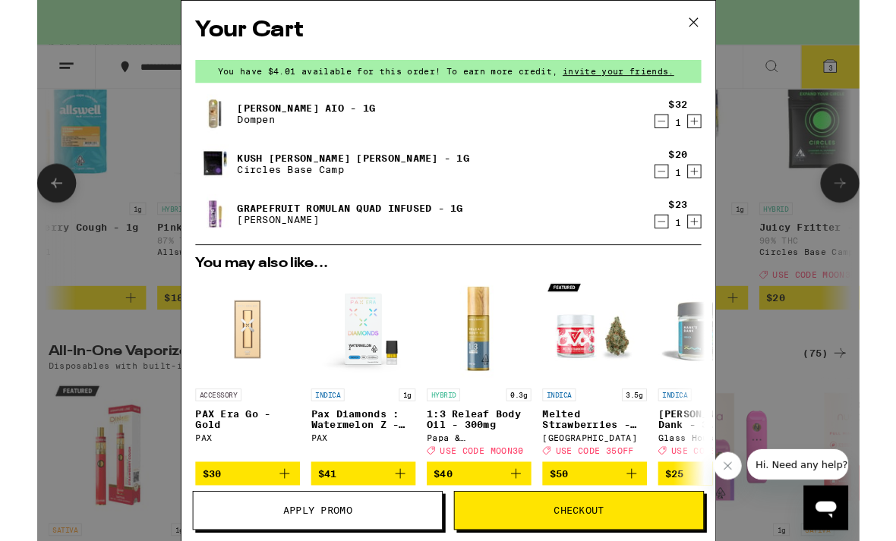
click at [674, 244] on icon "Decrement" at bounding box center [680, 241] width 14 height 18
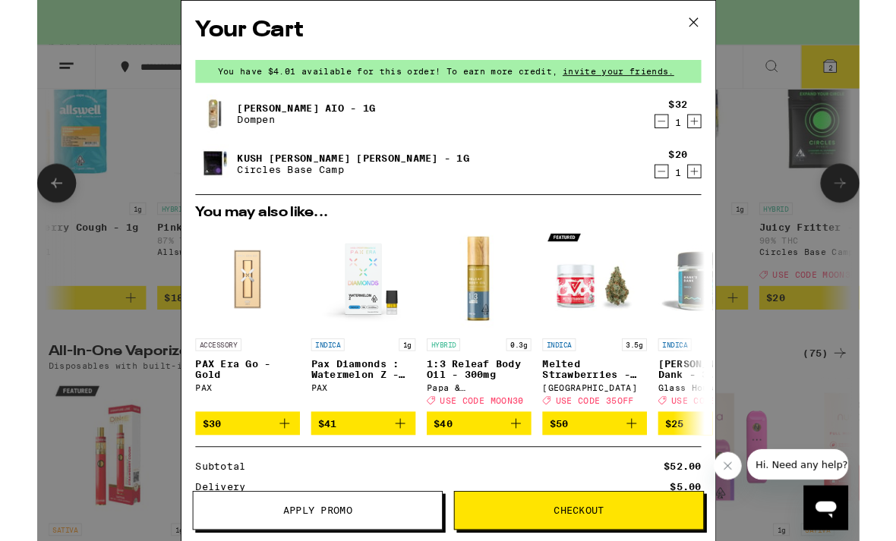
click at [824, 277] on div "Your Cart You have $4.01 available for this order! To earn more credit, invite …" at bounding box center [448, 295] width 896 height 590
